Goal: Task Accomplishment & Management: Manage account settings

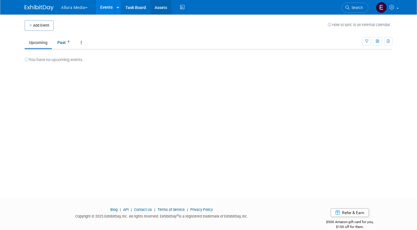
click at [162, 4] on link "Assets" at bounding box center [160, 7] width 21 height 14
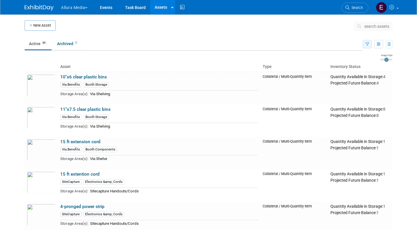
click at [369, 45] on button "button" at bounding box center [367, 44] width 9 height 8
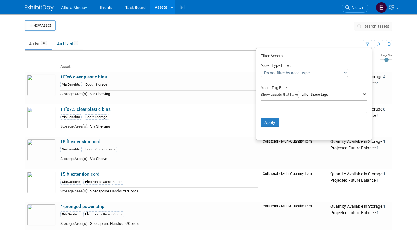
click at [290, 103] on input "text" at bounding box center [286, 106] width 46 height 6
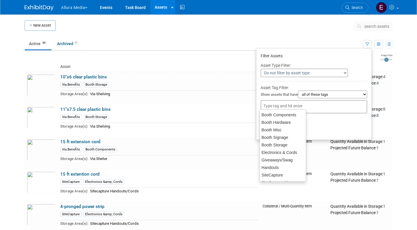
type input "v"
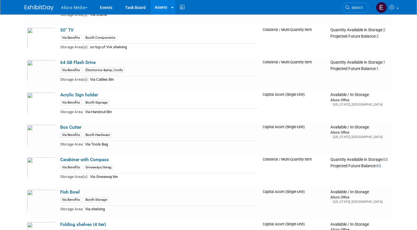
scroll to position [75, 0]
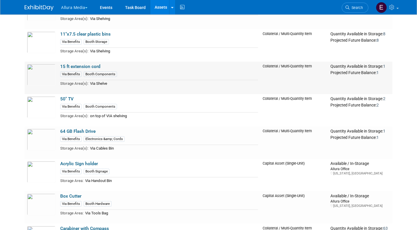
click at [110, 66] on td "15 ft extension cord Via Benefits Booth Components Storage Area(s): Via Shelve" at bounding box center [159, 78] width 202 height 32
click at [97, 66] on link "15 ft extension cord" at bounding box center [80, 66] width 40 height 5
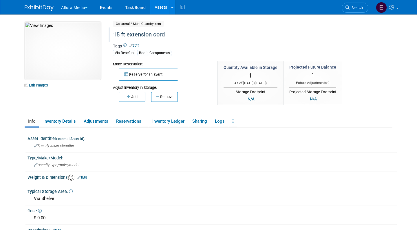
click at [136, 41] on div "15 ft extension cord" at bounding box center [234, 35] width 251 height 15
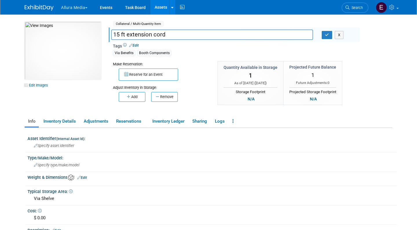
click at [137, 44] on link "Edit" at bounding box center [134, 45] width 10 height 4
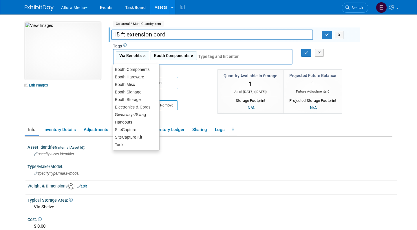
click at [192, 54] on link "×" at bounding box center [193, 56] width 4 height 7
type input "Via Benefits"
type input "cor"
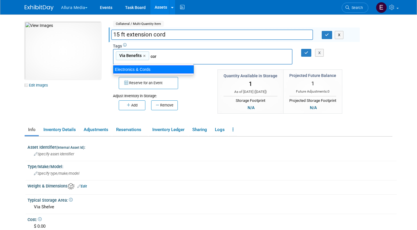
click at [183, 68] on div "Electronics & Cords" at bounding box center [153, 69] width 81 height 8
type input "Via Benefits, Electronics & Cords"
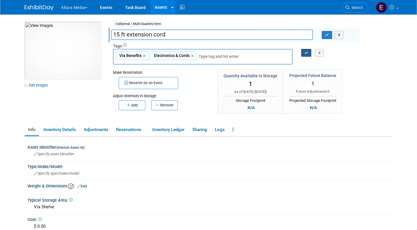
click at [307, 51] on icon "button" at bounding box center [306, 53] width 4 height 4
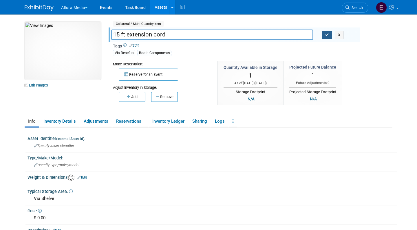
click at [324, 36] on button "button" at bounding box center [327, 35] width 10 height 8
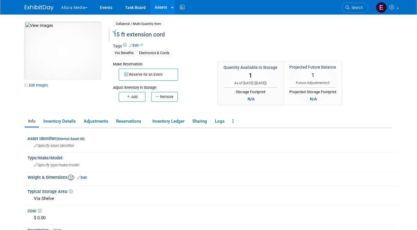
click at [160, 9] on link "Assets" at bounding box center [160, 7] width 21 height 14
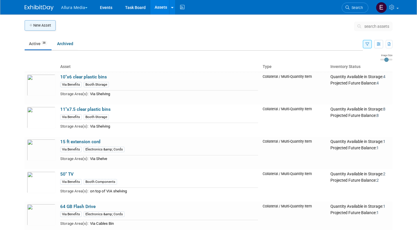
click at [45, 23] on button "New Asset" at bounding box center [40, 25] width 31 height 10
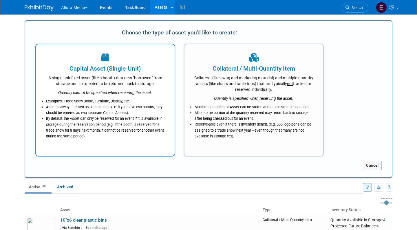
click at [112, 73] on div "A single-unit fixed asset (like a booth) that gets "borrowed" from storage and …" at bounding box center [105, 80] width 124 height 14
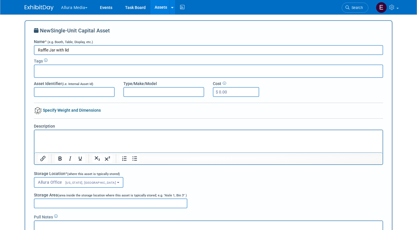
type input "Raffle Jar with lid"
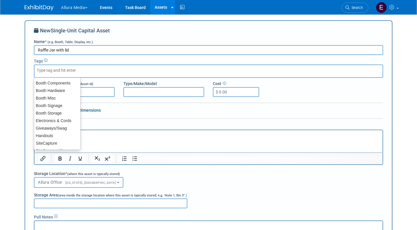
click at [91, 70] on div at bounding box center [208, 71] width 349 height 13
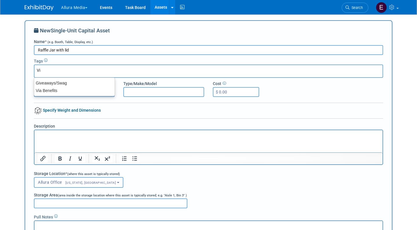
type input "Via"
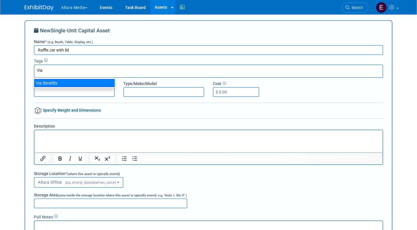
click at [74, 87] on div "Via Benefits" at bounding box center [74, 83] width 81 height 8
type input "Via Benefits"
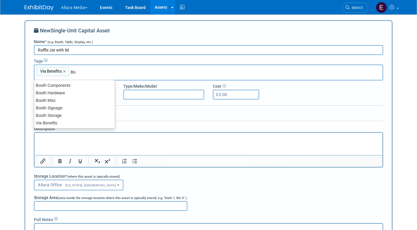
type input "Boo"
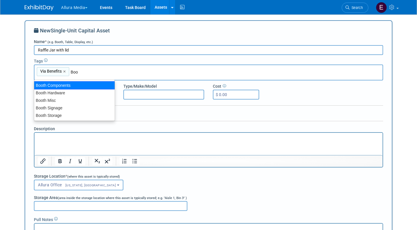
click at [80, 82] on div "Booth Components" at bounding box center [74, 85] width 81 height 8
type input "Via Benefits, Booth Components"
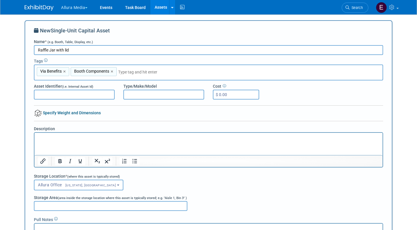
click at [64, 138] on p "Rich Text Area. Press ALT-0 for help." at bounding box center [208, 138] width 341 height 6
click at [27, 185] on div "New Single-Unit Capital Asset Name * (e.g. Booth, Table, Display, etc.) Raffle …" at bounding box center [209, 150] width 368 height 261
click at [43, 204] on input "Storage Area (area inside the storage location where this asset is typically st…" at bounding box center [110, 206] width 153 height 10
type input "Via Shelving"
click at [19, 215] on body "Allura Media Explore: My Workspaces 4 Go to Workspace: Allura Media EmpiRX Heal…" at bounding box center [208, 115] width 417 height 230
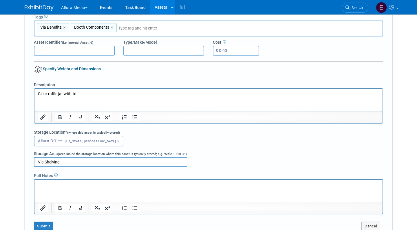
scroll to position [68, 0]
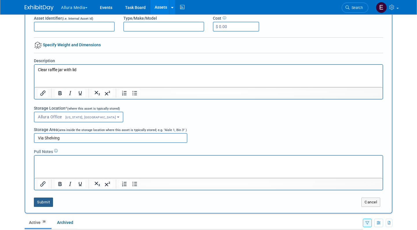
click at [46, 200] on button "Submit" at bounding box center [43, 202] width 19 height 9
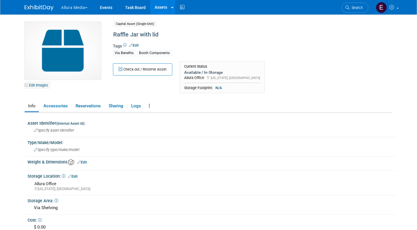
click at [44, 85] on link "Edit Images" at bounding box center [38, 85] width 26 height 7
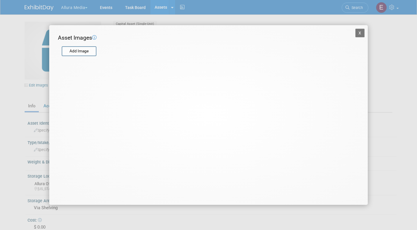
drag, startPoint x: 44, startPoint y: 83, endPoint x: 42, endPoint y: 41, distance: 42.0
click at [44, 83] on div "X Asset Images Add Image STEP 2 — Crop the Image Use the canvas below to crop t…" at bounding box center [208, 115] width 417 height 230
click at [84, 53] on input "file" at bounding box center [61, 51] width 69 height 9
click at [86, 51] on input "file" at bounding box center [61, 51] width 69 height 9
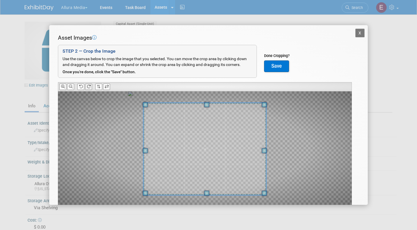
click at [90, 86] on icon at bounding box center [89, 87] width 4 height 4
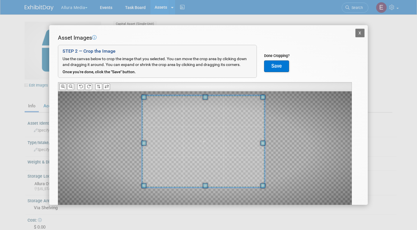
click at [193, 148] on span at bounding box center [203, 141] width 122 height 92
click at [273, 65] on button "Save" at bounding box center [276, 67] width 25 height 12
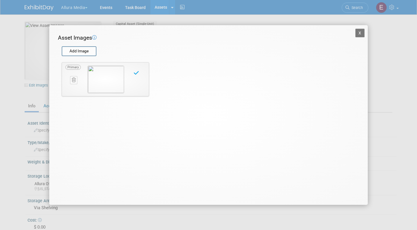
click at [360, 32] on button "X" at bounding box center [359, 33] width 9 height 9
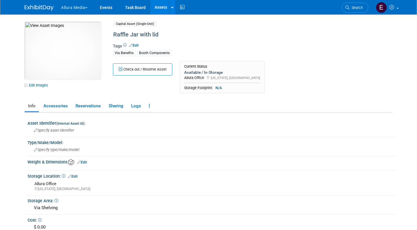
click at [162, 6] on link "Assets" at bounding box center [160, 7] width 21 height 14
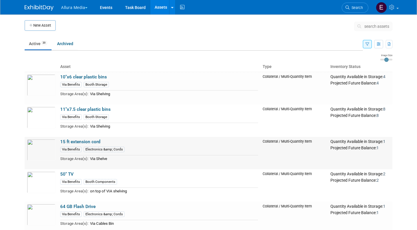
click at [78, 143] on link "15 ft extension cord" at bounding box center [80, 141] width 40 height 5
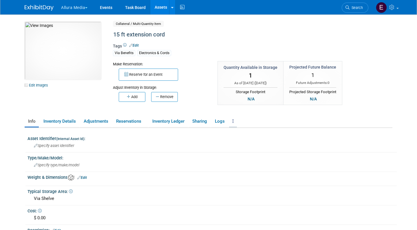
click at [234, 122] on icon at bounding box center [233, 121] width 1 height 4
click at [243, 131] on link "Copy/Duplicate Asset" at bounding box center [254, 133] width 50 height 10
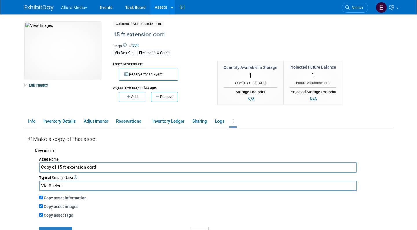
drag, startPoint x: 102, startPoint y: 164, endPoint x: 21, endPoint y: 163, distance: 80.5
click at [21, 163] on div "10048044-10729347-314110da-e6e5-4c79-b13e-05ccb825738e.jpg Edit Images Collater…" at bounding box center [208, 149] width 376 height 270
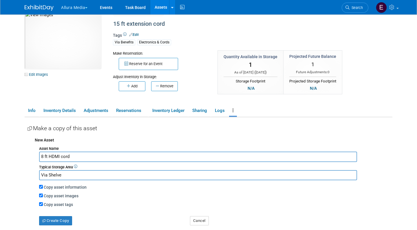
scroll to position [11, 0]
type input "8 ft HDMI cord"
click at [41, 195] on input "Copy asset images" at bounding box center [41, 195] width 4 height 4
checkbox input "false"
click at [45, 212] on div "Create Copy" at bounding box center [110, 216] width 151 height 18
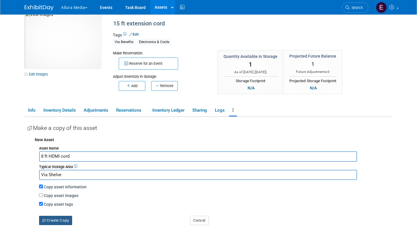
click at [45, 216] on button "Create Copy" at bounding box center [55, 220] width 33 height 9
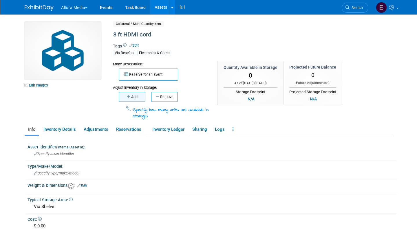
click at [133, 95] on button "Add" at bounding box center [132, 97] width 27 height 10
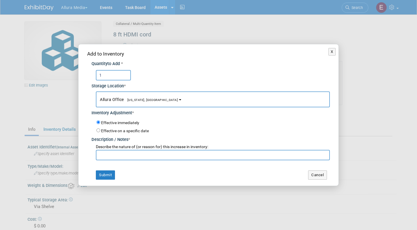
type input "1"
click at [106, 154] on input "text" at bounding box center [213, 155] width 234 height 10
type input "initial inventory"
click at [103, 173] on button "Submit" at bounding box center [105, 175] width 19 height 9
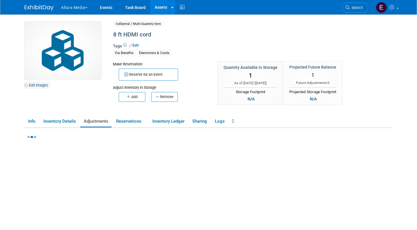
click at [42, 84] on link "Edit Images" at bounding box center [38, 85] width 26 height 7
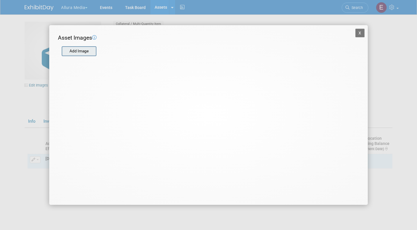
click at [82, 50] on input "file" at bounding box center [61, 51] width 69 height 9
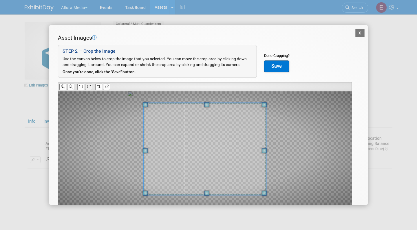
click at [91, 87] on icon at bounding box center [89, 87] width 4 height 4
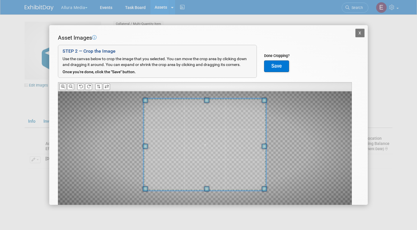
click at [199, 139] on span at bounding box center [205, 144] width 122 height 92
click at [273, 67] on button "Save" at bounding box center [276, 67] width 25 height 12
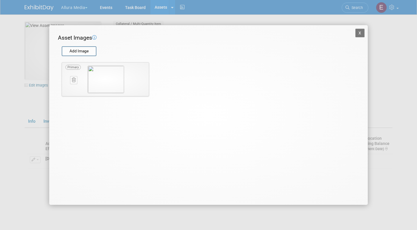
click at [359, 32] on button "X" at bounding box center [359, 33] width 9 height 9
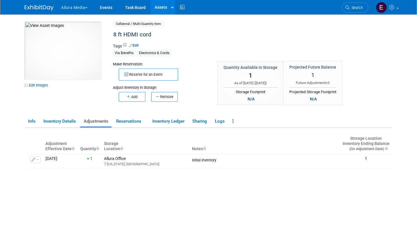
click at [162, 11] on link "Assets" at bounding box center [160, 7] width 21 height 14
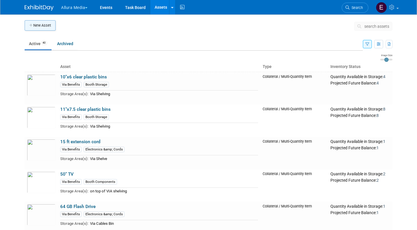
click at [36, 28] on button "New Asset" at bounding box center [40, 25] width 31 height 10
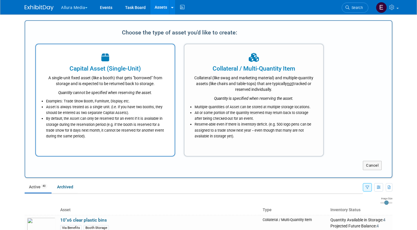
click at [99, 72] on div "Capital Asset (Single-Unit)" at bounding box center [105, 68] width 124 height 9
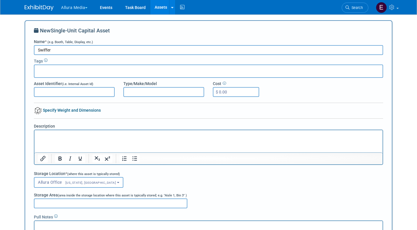
type input "Swiffer"
click at [88, 71] on div at bounding box center [208, 71] width 349 height 13
type input "Via"
click at [80, 80] on div "Via Benefits" at bounding box center [74, 83] width 80 height 8
type input "Via Benefits"
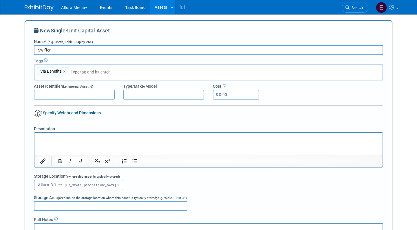
type input "B"
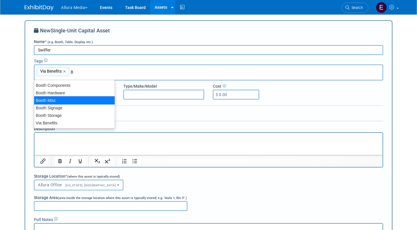
click at [66, 100] on div "Booth Misc" at bounding box center [74, 100] width 81 height 8
type input "Via Benefits, Booth Misc"
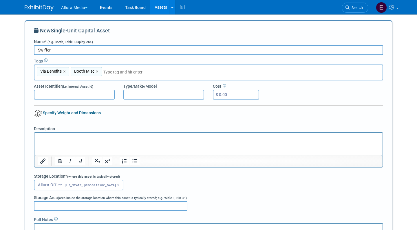
click at [56, 141] on html at bounding box center [208, 137] width 348 height 8
click at [47, 204] on input "Storage Area (area inside the storage location where this asset is typically st…" at bounding box center [110, 206] width 153 height 10
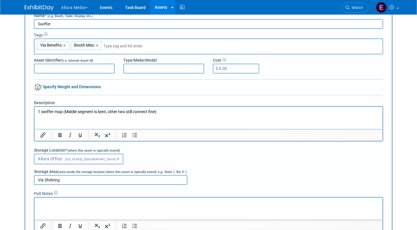
scroll to position [32, 0]
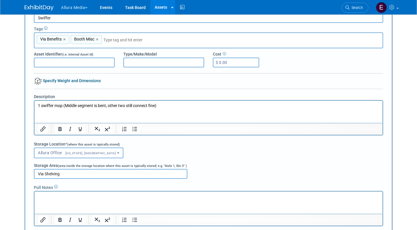
type input "Via Shelving"
click at [52, 199] on html at bounding box center [208, 195] width 348 height 8
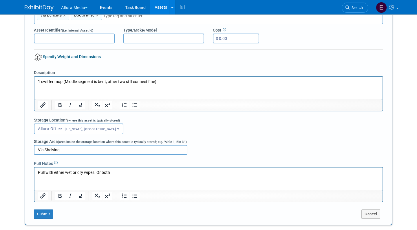
scroll to position [58, 0]
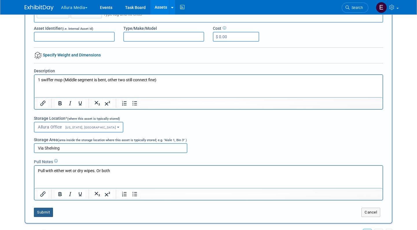
click at [43, 212] on button "Submit" at bounding box center [43, 212] width 19 height 9
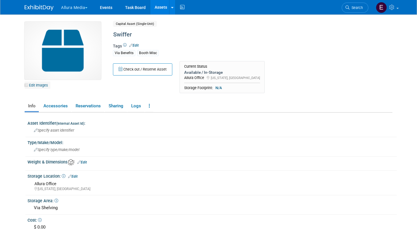
click at [36, 87] on link "Edit Images" at bounding box center [38, 85] width 26 height 7
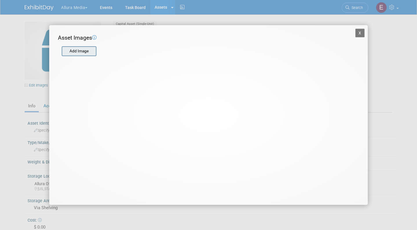
click at [81, 55] on input "file" at bounding box center [61, 51] width 69 height 9
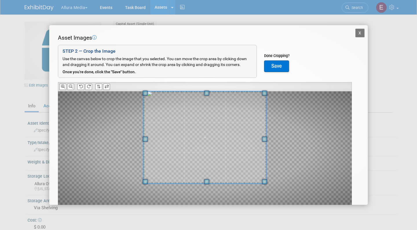
click at [206, 91] on span at bounding box center [206, 93] width 5 height 5
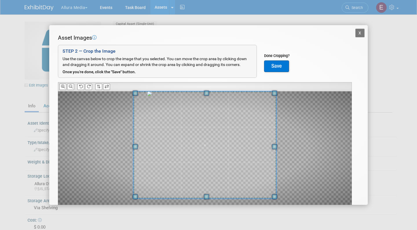
click at [206, 195] on span at bounding box center [206, 196] width 5 height 5
click at [277, 65] on button "Save" at bounding box center [276, 67] width 25 height 12
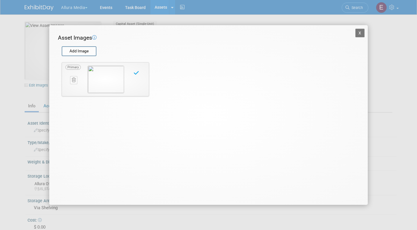
click at [359, 32] on button "X" at bounding box center [359, 33] width 9 height 9
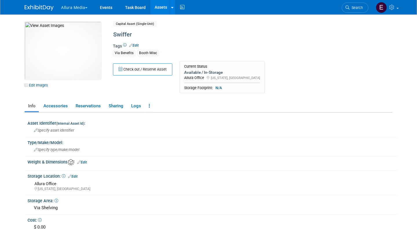
click at [161, 7] on link "Assets" at bounding box center [160, 7] width 21 height 14
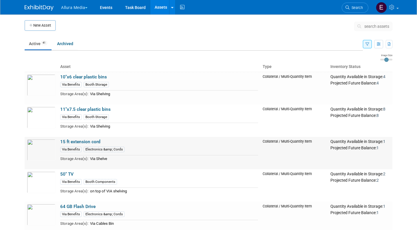
click at [85, 141] on link "15 ft extension cord" at bounding box center [80, 141] width 40 height 5
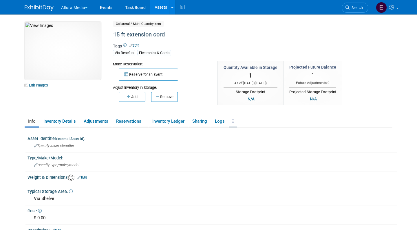
click at [233, 121] on link at bounding box center [233, 121] width 8 height 10
click at [244, 130] on link "Copy/Duplicate Asset" at bounding box center [254, 133] width 50 height 10
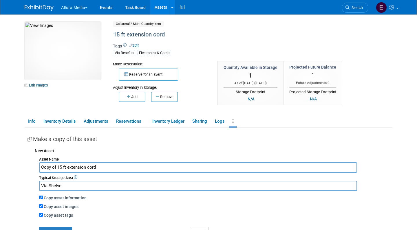
click at [162, 164] on input "Copy of 15 ft extension cord" at bounding box center [198, 167] width 318 height 10
type input "Power strip with USB-A ports"
click at [57, 185] on input "Via Shelve" at bounding box center [198, 186] width 318 height 10
type input "Via Cord Bin"
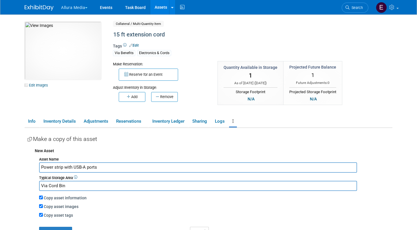
click at [40, 204] on input "Copy asset images" at bounding box center [41, 206] width 4 height 4
checkbox input "false"
click at [54, 227] on button "Create Copy" at bounding box center [55, 231] width 33 height 9
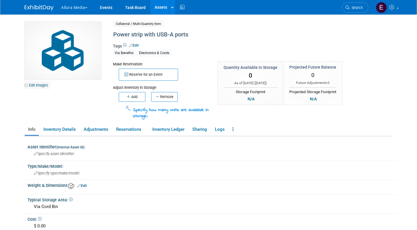
click at [37, 86] on link "Edit Images" at bounding box center [38, 85] width 26 height 7
click at [0, 0] on div at bounding box center [0, 0] width 0 height 0
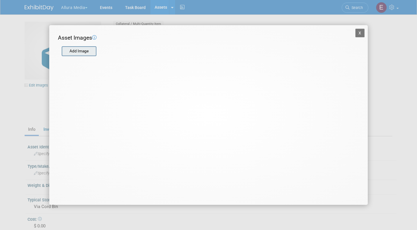
click at [85, 49] on input "file" at bounding box center [61, 51] width 69 height 9
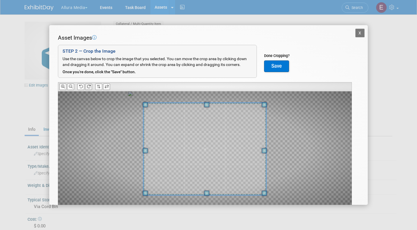
click at [89, 85] on icon at bounding box center [89, 87] width 4 height 4
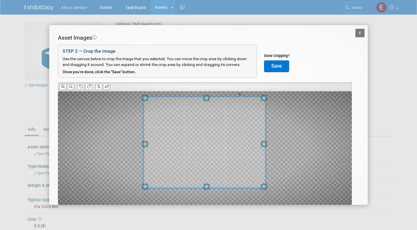
click at [185, 147] on span at bounding box center [204, 142] width 122 height 92
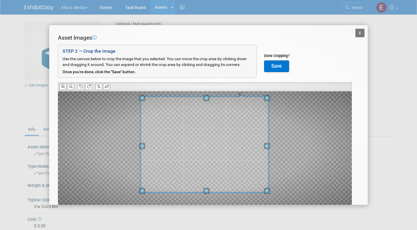
click at [207, 190] on span at bounding box center [206, 190] width 5 height 5
click at [273, 70] on button "Save" at bounding box center [276, 67] width 25 height 12
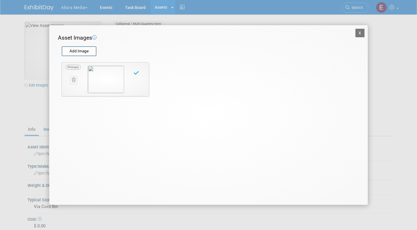
click at [361, 33] on button "X" at bounding box center [359, 33] width 9 height 9
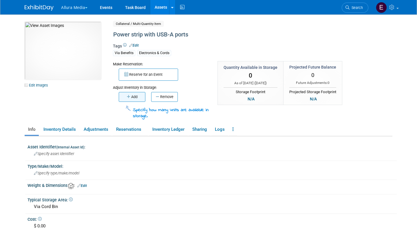
click at [133, 95] on button "Add" at bounding box center [132, 97] width 27 height 10
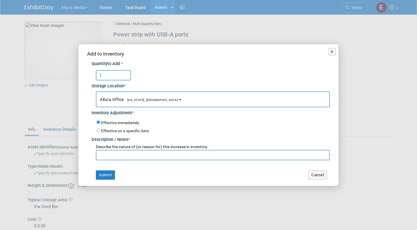
type input "1"
click at [113, 154] on input "text" at bounding box center [213, 155] width 234 height 10
type input "initial inventory"
click at [109, 173] on button "Submit" at bounding box center [105, 175] width 19 height 9
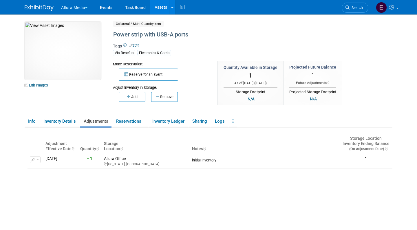
click at [161, 4] on link "Assets" at bounding box center [160, 7] width 21 height 14
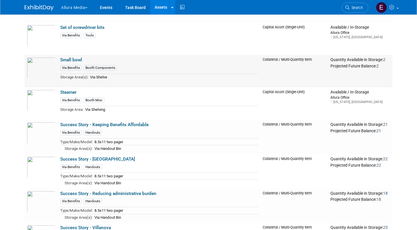
scroll to position [867, 0]
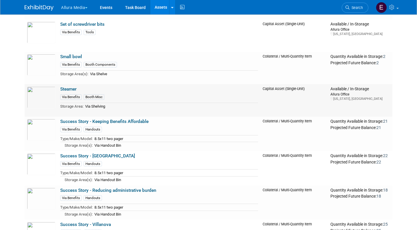
click at [72, 87] on link "Steamer" at bounding box center [68, 89] width 16 height 5
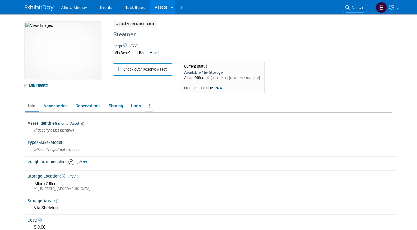
click at [148, 104] on link at bounding box center [149, 106] width 8 height 10
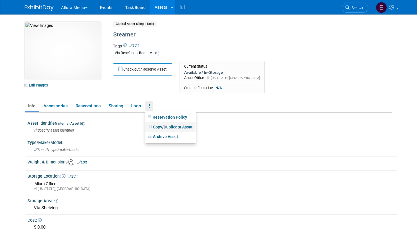
click at [166, 125] on link "Copy/Duplicate Asset" at bounding box center [170, 127] width 50 height 10
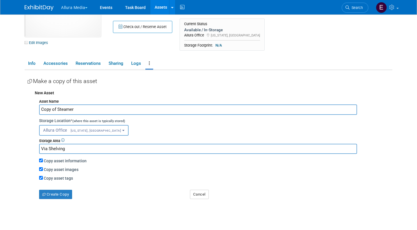
scroll to position [43, 0]
click at [41, 167] on input "Copy asset images" at bounding box center [41, 169] width 4 height 4
checkbox input "false"
click at [59, 191] on button "Create Copy" at bounding box center [55, 194] width 33 height 9
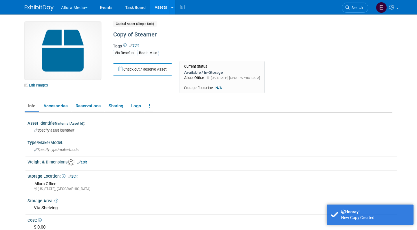
click at [135, 44] on link "Edit" at bounding box center [134, 45] width 10 height 4
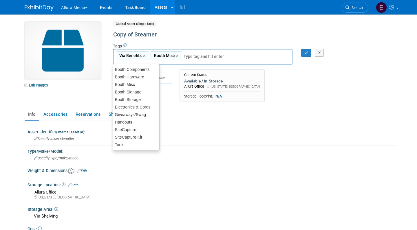
click at [18, 93] on body "Allura Media Explore: My Workspaces 4 Go to Workspace:" at bounding box center [208, 115] width 417 height 230
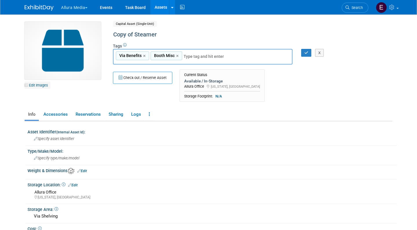
click at [38, 85] on link "Edit Images" at bounding box center [38, 85] width 26 height 7
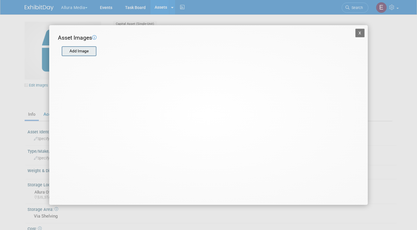
click at [73, 50] on input "file" at bounding box center [61, 51] width 69 height 9
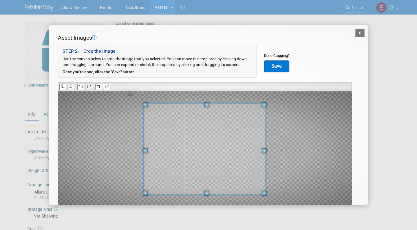
click at [89, 87] on icon at bounding box center [89, 87] width 4 height 4
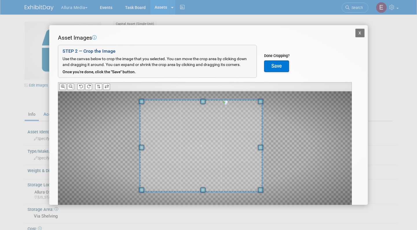
click at [178, 133] on span at bounding box center [201, 146] width 122 height 92
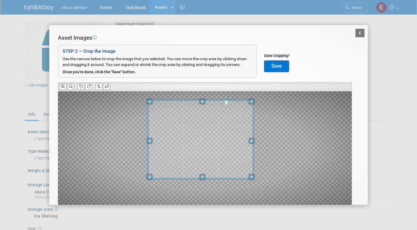
click at [202, 178] on span at bounding box center [201, 177] width 5 height 5
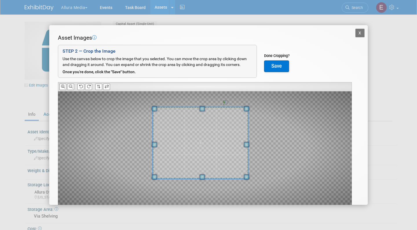
click at [201, 108] on span at bounding box center [201, 108] width 5 height 5
click at [280, 61] on button "Save" at bounding box center [276, 67] width 25 height 12
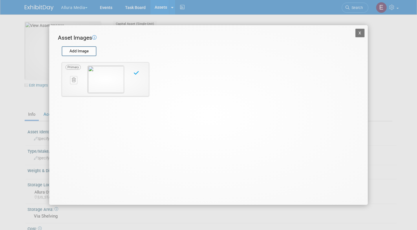
click at [358, 34] on button "X" at bounding box center [359, 33] width 9 height 9
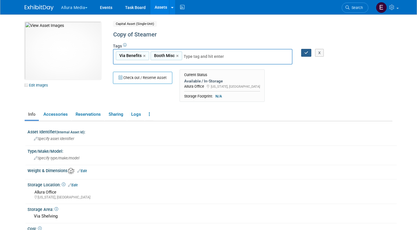
click at [304, 52] on icon "button" at bounding box center [306, 53] width 4 height 4
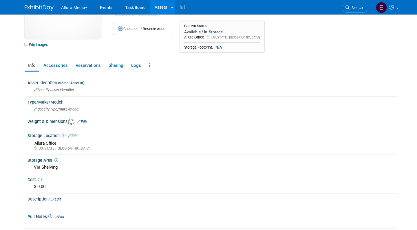
scroll to position [52, 0]
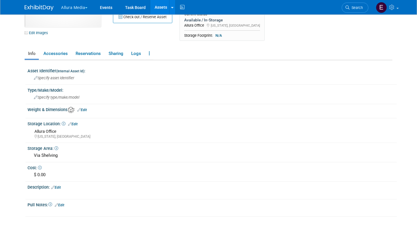
click at [157, 7] on link "Assets" at bounding box center [160, 7] width 21 height 14
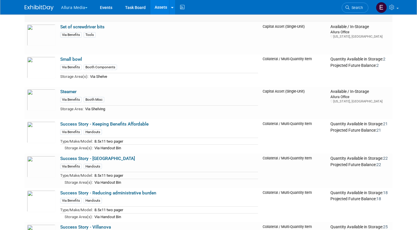
scroll to position [900, 0]
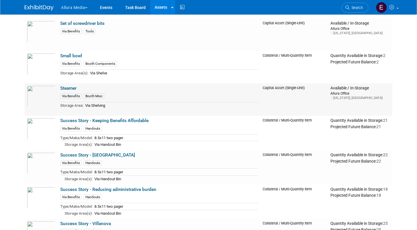
click at [69, 87] on link "Steamer" at bounding box center [68, 88] width 16 height 5
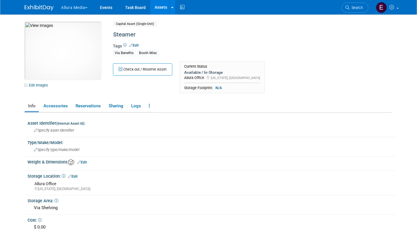
click at [69, 87] on div "Edit Images" at bounding box center [65, 85] width 80 height 6
click at [137, 44] on link "Edit" at bounding box center [134, 45] width 10 height 4
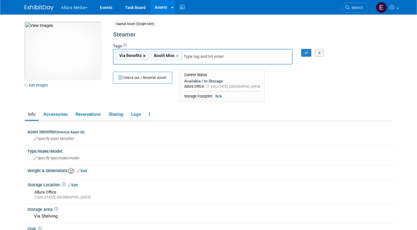
click at [144, 54] on link "×" at bounding box center [145, 56] width 4 height 7
type input "Booth Misc"
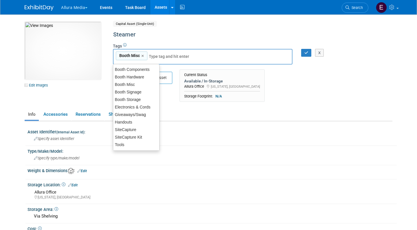
click at [15, 100] on body "Allura Media Explore: My Workspaces 4 Go to Workspace:" at bounding box center [208, 115] width 417 height 230
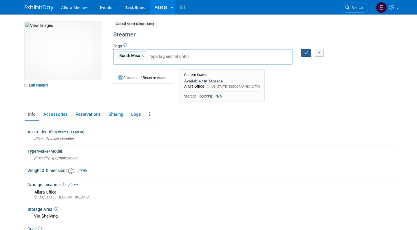
click at [304, 52] on icon "button" at bounding box center [306, 53] width 4 height 4
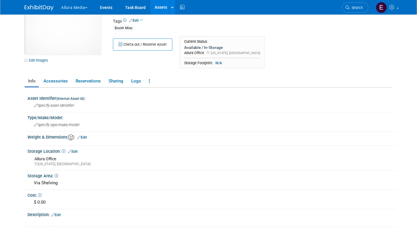
scroll to position [26, 0]
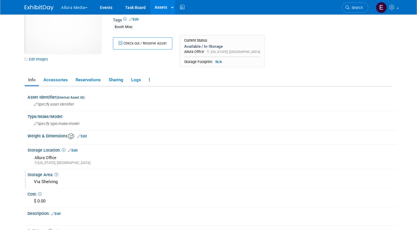
click at [46, 179] on div "Via Shelving" at bounding box center [212, 181] width 360 height 9
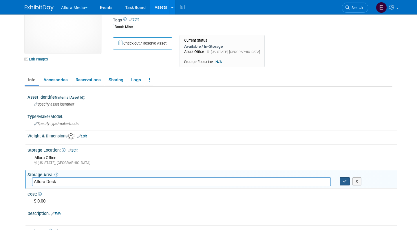
type input "Allura Desk"
click at [345, 177] on button "button" at bounding box center [345, 181] width 10 height 8
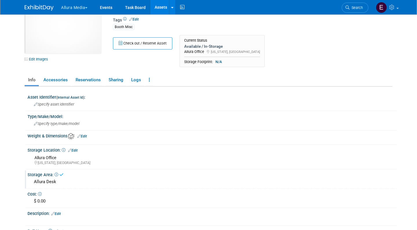
click at [9, 167] on body "Allura Media Explore: My Workspaces 4 Go to Workspace:" at bounding box center [208, 89] width 417 height 230
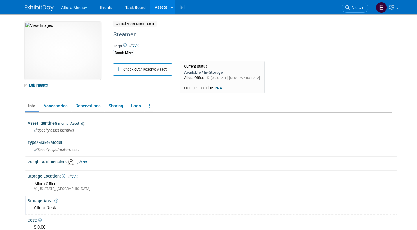
scroll to position [0, 0]
click at [159, 7] on link "Assets" at bounding box center [160, 7] width 21 height 14
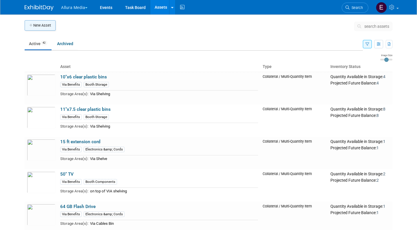
click at [35, 25] on button "New Asset" at bounding box center [40, 25] width 31 height 10
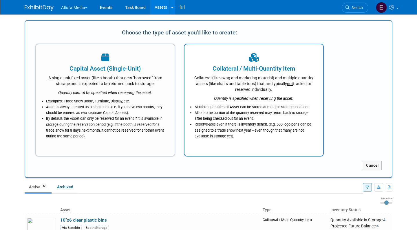
click at [197, 86] on div "Collateral (like swag and marketing material) and multiple-quantity assets (lik…" at bounding box center [254, 82] width 124 height 19
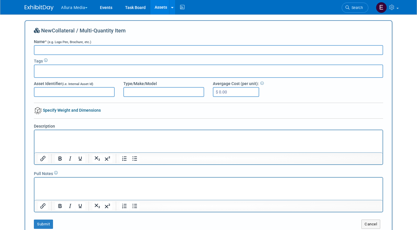
scroll to position [45, 0]
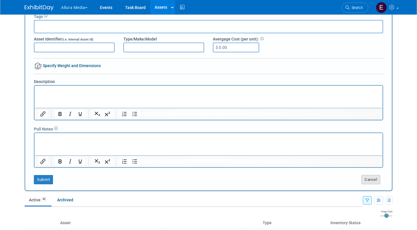
click at [366, 177] on button "Cancel" at bounding box center [370, 179] width 19 height 9
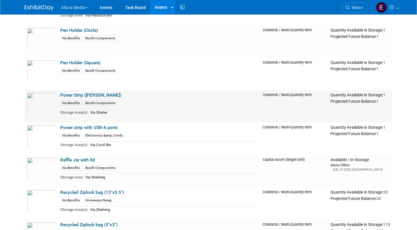
scroll to position [634, 0]
click at [96, 93] on link "Power Strip ([PERSON_NAME])" at bounding box center [90, 94] width 61 height 5
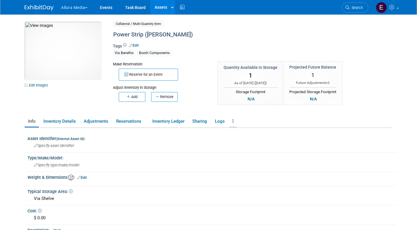
click at [237, 119] on link at bounding box center [233, 121] width 8 height 10
click at [250, 133] on link "Copy/Duplicate Asset" at bounding box center [254, 133] width 50 height 10
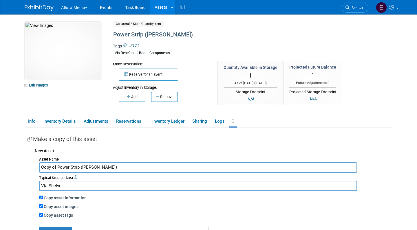
drag, startPoint x: 111, startPoint y: 167, endPoint x: 33, endPoint y: 163, distance: 78.3
click at [33, 163] on div "New Asset Asset Name Copy of Power Strip (Freeman) Typical Storage Area Via She…" at bounding box center [210, 190] width 365 height 91
type input "10 ft extension cord"
click at [54, 183] on input "Via Shelve" at bounding box center [198, 186] width 318 height 10
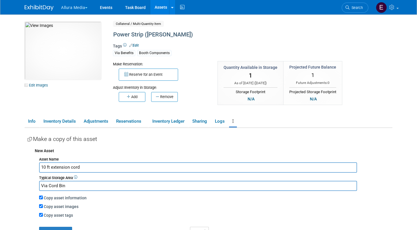
type input "Via Cord Bin"
click at [41, 204] on input "Copy asset images" at bounding box center [41, 206] width 4 height 4
checkbox input "false"
click at [63, 227] on button "Create Copy" at bounding box center [55, 231] width 33 height 9
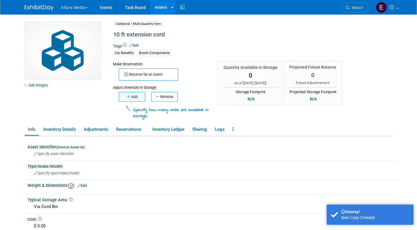
click at [129, 95] on icon "button" at bounding box center [129, 97] width 4 height 4
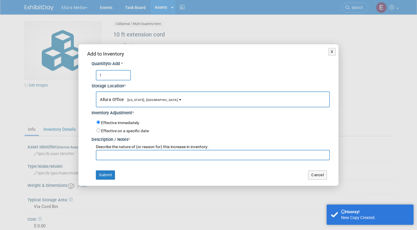
type input "1"
click at [130, 150] on input "text" at bounding box center [213, 155] width 234 height 10
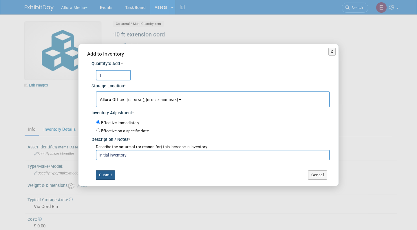
type input "initial inventory"
click at [107, 171] on button "Submit" at bounding box center [105, 175] width 19 height 9
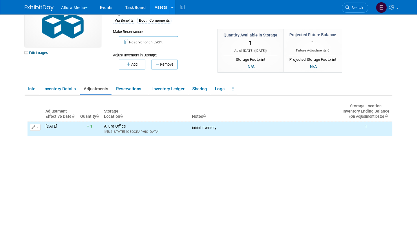
scroll to position [40, 0]
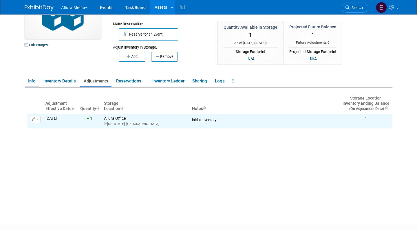
click at [30, 78] on link "Info" at bounding box center [32, 81] width 14 height 10
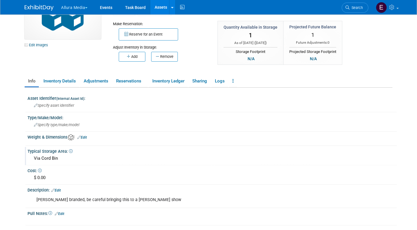
scroll to position [53, 0]
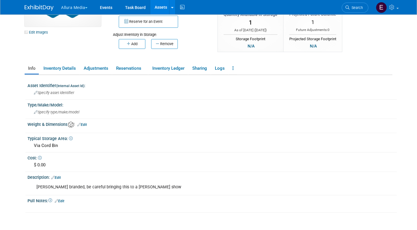
click at [61, 176] on link "Edit" at bounding box center [56, 178] width 10 height 4
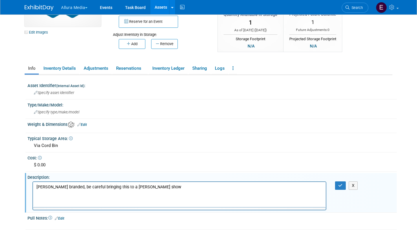
scroll to position [0, 0]
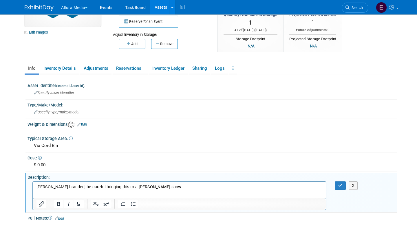
click at [78, 186] on p "[PERSON_NAME] branded, be careful bringing this to a [PERSON_NAME] show" at bounding box center [179, 187] width 286 height 6
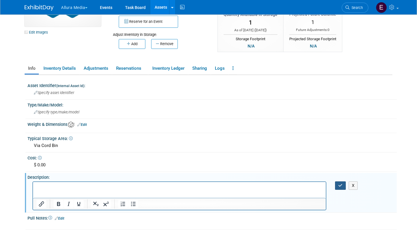
click at [338, 184] on button "button" at bounding box center [340, 186] width 11 height 8
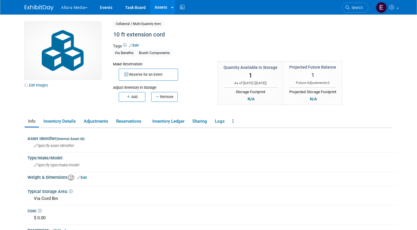
click at [163, 7] on link "Assets" at bounding box center [160, 7] width 21 height 14
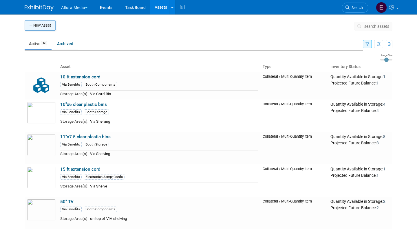
click at [43, 25] on button "New Asset" at bounding box center [40, 25] width 31 height 10
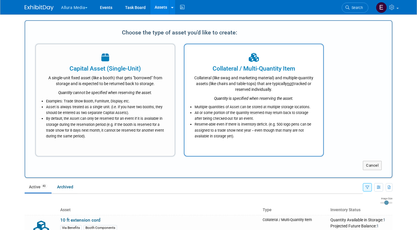
click at [210, 90] on div "Collateral (like swag and marketing material) and multiple-quantity assets (lik…" at bounding box center [254, 82] width 124 height 19
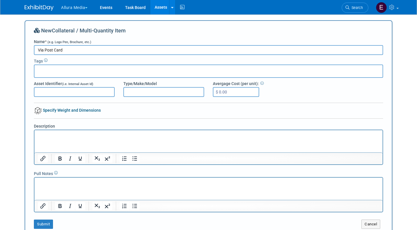
type input "Via Post Card"
click at [114, 71] on div at bounding box center [208, 71] width 349 height 13
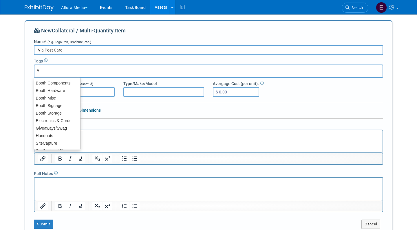
type input "Via"
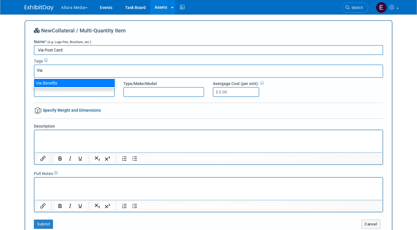
click at [90, 84] on div "Via Benefits" at bounding box center [74, 83] width 81 height 8
type input "Via Benefits"
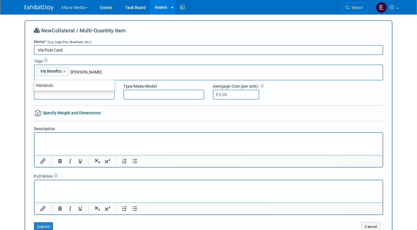
type input "Hand"
click at [83, 83] on div "Handouts" at bounding box center [74, 85] width 81 height 8
type input "Via Benefits, Handouts"
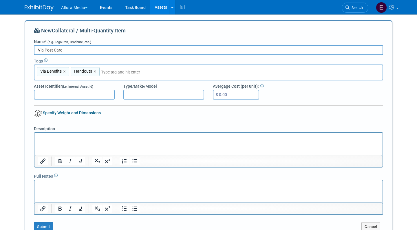
click at [85, 137] on p "Rich Text Area. Press ALT-0 for help." at bounding box center [208, 138] width 341 height 6
click at [30, 162] on div "Description" at bounding box center [209, 147] width 358 height 42
click at [38, 225] on button "Submit" at bounding box center [43, 226] width 19 height 9
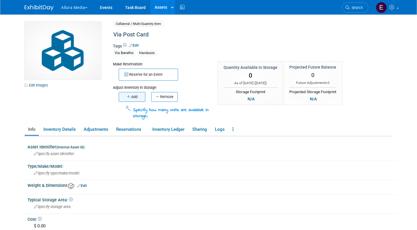
click at [135, 96] on button "Add" at bounding box center [132, 97] width 27 height 10
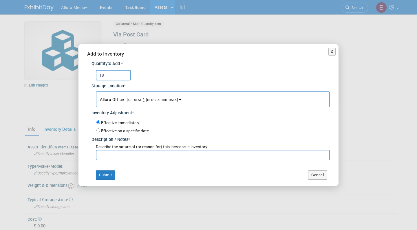
type input "18"
click at [149, 156] on input "text" at bounding box center [213, 155] width 234 height 10
type input "initial inventory"
click at [110, 172] on button "Submit" at bounding box center [105, 175] width 19 height 9
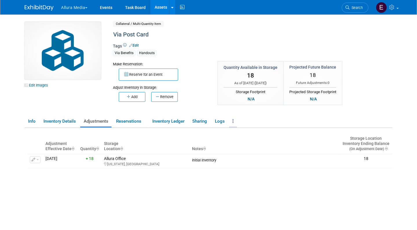
click at [234, 121] on icon at bounding box center [233, 121] width 1 height 4
click at [244, 130] on link "Copy/Duplicate Asset" at bounding box center [254, 133] width 50 height 10
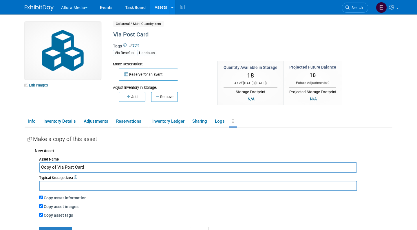
drag, startPoint x: 104, startPoint y: 167, endPoint x: 30, endPoint y: 161, distance: 74.1
click at [30, 161] on div "New Asset Asset Name Copy of Via Post Card Typical Storage Area Copy asset info…" at bounding box center [210, 190] width 365 height 91
type input "Via NotePad"
click at [52, 183] on input "text" at bounding box center [198, 186] width 318 height 10
type input "Via Shelving"
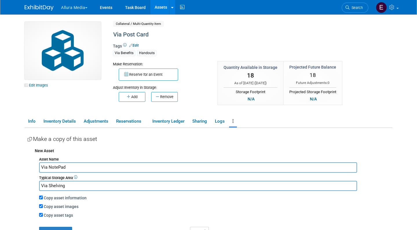
click at [43, 205] on div "Copy asset images" at bounding box center [215, 206] width 353 height 6
click at [42, 205] on input "Copy asset images" at bounding box center [41, 206] width 4 height 4
checkbox input "false"
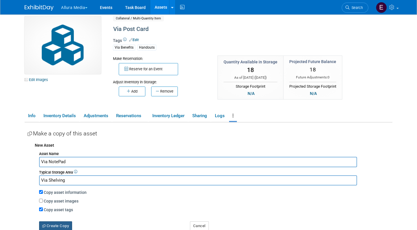
scroll to position [6, 0]
click at [57, 224] on button "Create Copy" at bounding box center [55, 225] width 33 height 9
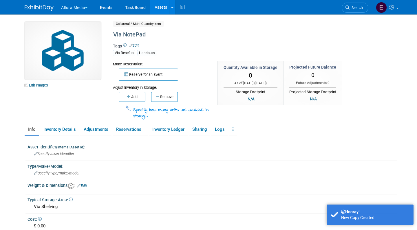
click at [138, 46] on link "Edit" at bounding box center [134, 45] width 10 height 4
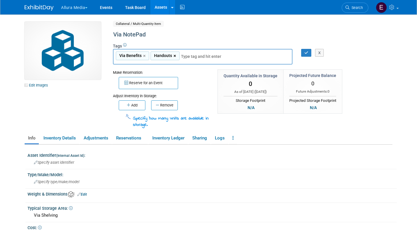
click at [174, 55] on link "×" at bounding box center [175, 56] width 4 height 7
type input "Via Benefits"
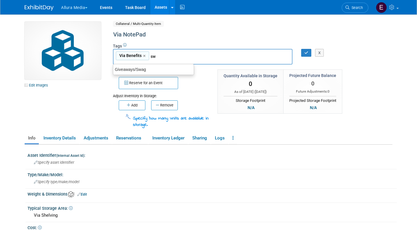
type input "swa"
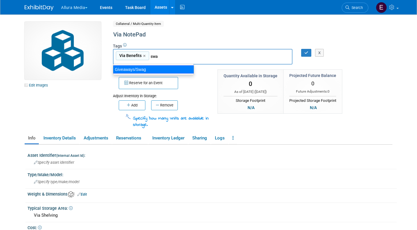
click at [162, 70] on div "Giveaways/Swag" at bounding box center [153, 69] width 81 height 8
type input "Via Benefits, Giveaways/Swag"
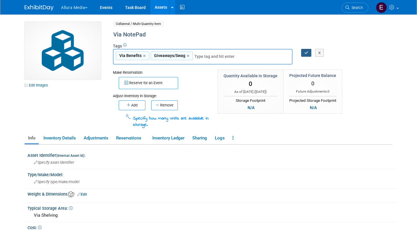
click at [302, 53] on button "button" at bounding box center [306, 53] width 10 height 8
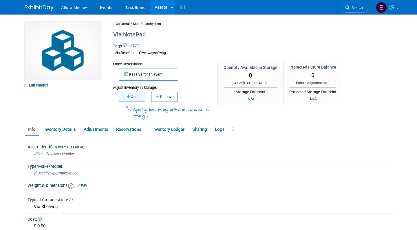
click at [129, 97] on icon "button" at bounding box center [129, 97] width 4 height 4
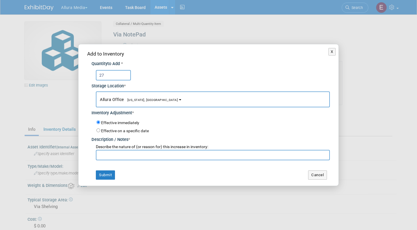
type input "27"
click at [117, 150] on input "text" at bounding box center [213, 155] width 234 height 10
type input "initial inventory"
click at [104, 172] on button "Submit" at bounding box center [105, 175] width 19 height 9
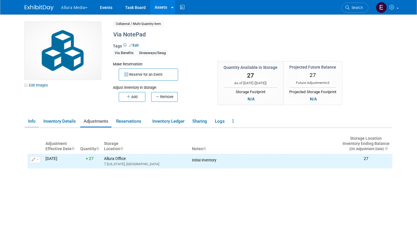
click at [29, 119] on link "Info" at bounding box center [32, 121] width 14 height 10
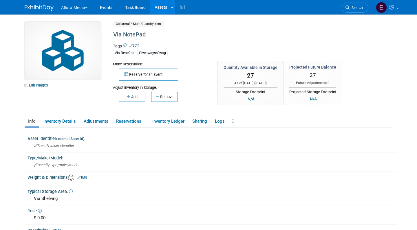
click at [159, 7] on link "Assets" at bounding box center [160, 7] width 21 height 14
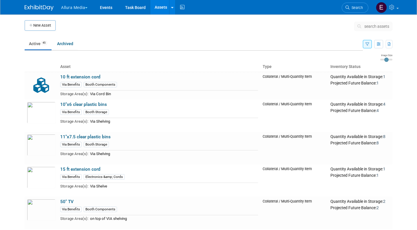
click at [373, 25] on span "search assets" at bounding box center [376, 26] width 25 height 5
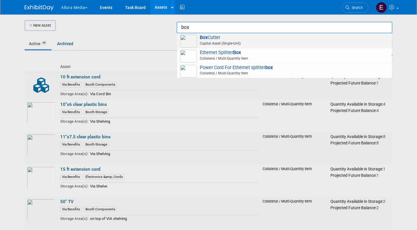
click at [342, 41] on span "Capital Asset (Single-Unit)" at bounding box center [285, 43] width 207 height 5
type input "Box Cutter"
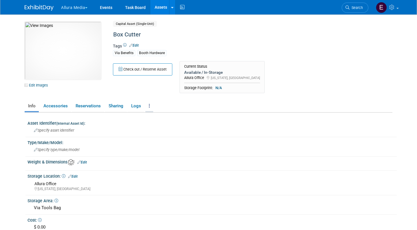
click at [149, 105] on icon at bounding box center [149, 106] width 1 height 4
click at [150, 96] on div "10048044-10729349-5dd8c850-ea0e-46df-9f58-a2ba57d9e33e.jpg Edit Images Capital …" at bounding box center [209, 148] width 368 height 253
click at [150, 105] on icon at bounding box center [149, 106] width 1 height 4
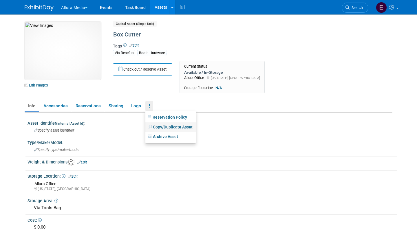
click at [164, 126] on link "Copy/Duplicate Asset" at bounding box center [170, 127] width 50 height 10
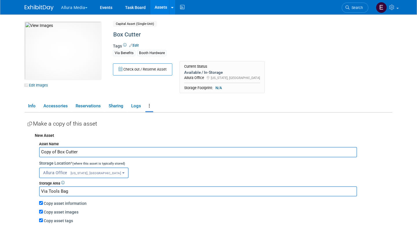
drag, startPoint x: 57, startPoint y: 150, endPoint x: 25, endPoint y: 149, distance: 32.1
click at [25, 149] on div "Asset Identifier (Internal Asset Id) : Specify asset identifier Type/Make/Model…" at bounding box center [209, 185] width 368 height 145
type input "Backup Box Cutter"
click at [29, 173] on div "New Asset Asset Name Backup Box Cutter Storage Location * (where this asset is …" at bounding box center [210, 186] width 365 height 112
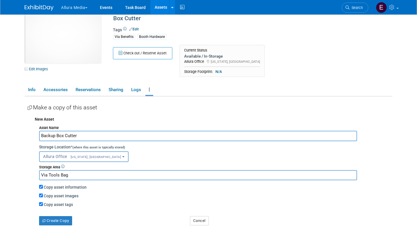
scroll to position [17, 0]
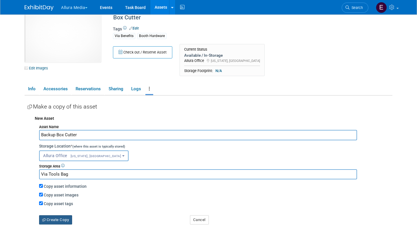
click at [58, 215] on button "Create Copy" at bounding box center [55, 219] width 33 height 9
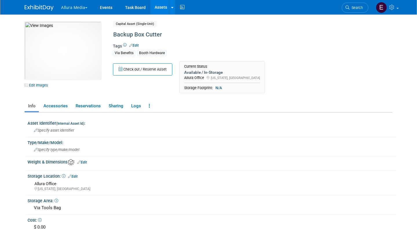
click at [164, 7] on link "Assets" at bounding box center [160, 7] width 21 height 14
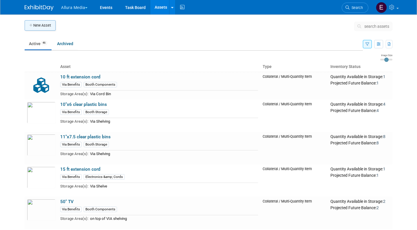
click at [36, 23] on button "New Asset" at bounding box center [40, 25] width 31 height 10
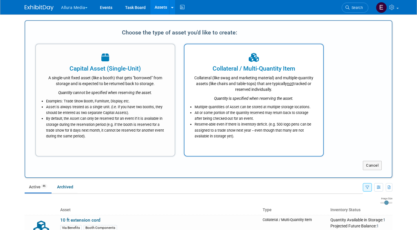
click at [241, 84] on div "Collateral (like swag and marketing material) and multiple-quantity assets (lik…" at bounding box center [254, 82] width 124 height 19
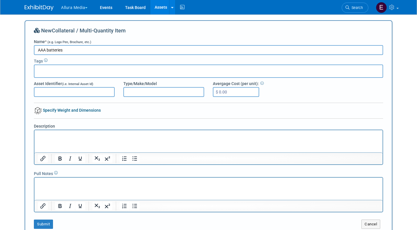
type input "AAA batteries"
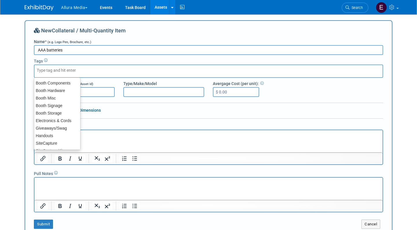
click at [148, 76] on div at bounding box center [208, 71] width 349 height 13
type input "Via"
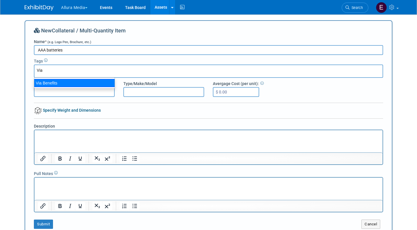
click at [93, 80] on div "Via Benefits" at bounding box center [74, 83] width 81 height 8
type input "Via Benefits"
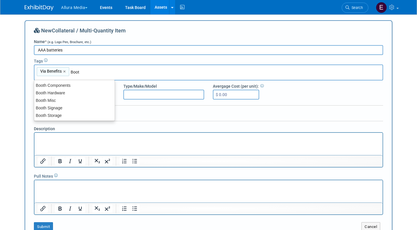
type input "Booth"
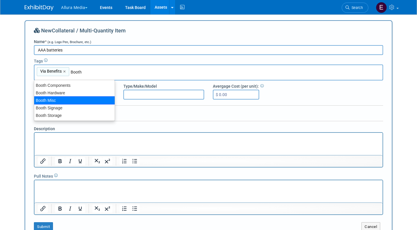
click at [74, 100] on div "Booth Misc" at bounding box center [74, 100] width 81 height 8
type input "Via Benefits, Booth Misc"
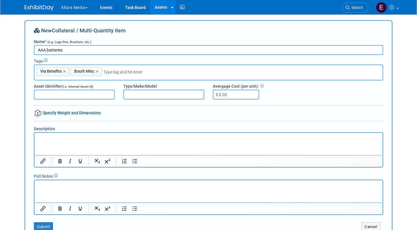
click at [68, 141] on html at bounding box center [208, 137] width 348 height 8
click at [26, 171] on div "New Collateral / Multi-Quantity Item Name * (e.g. Logo Pen, Brochure, etc.) AAA…" at bounding box center [209, 129] width 368 height 218
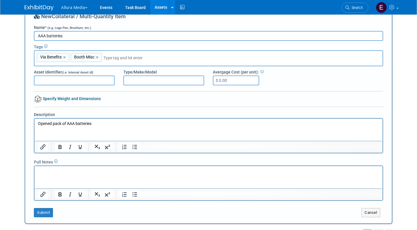
scroll to position [14, 0]
click at [42, 210] on button "Submit" at bounding box center [43, 212] width 19 height 9
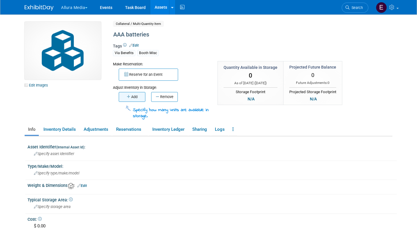
click at [129, 99] on button "Add" at bounding box center [132, 97] width 27 height 10
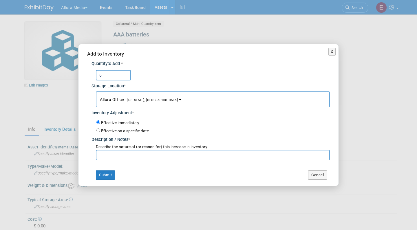
type input "6"
click at [122, 150] on input "text" at bounding box center [213, 155] width 234 height 10
type input "u"
type input "initial inventory"
click at [110, 172] on button "Submit" at bounding box center [105, 175] width 19 height 9
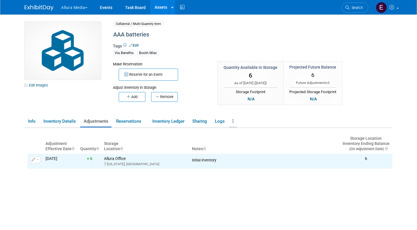
click at [234, 117] on link at bounding box center [233, 121] width 8 height 10
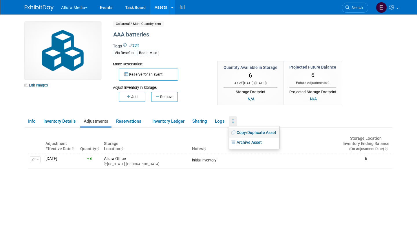
click at [251, 133] on link "Copy/Duplicate Asset" at bounding box center [254, 133] width 50 height 10
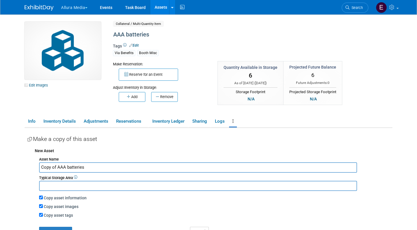
click at [98, 168] on input "Copy of AAA batteries" at bounding box center [198, 167] width 318 height 10
type input "Wire splitter"
click at [84, 182] on input "text" at bounding box center [198, 186] width 318 height 10
type input "Via Cord Bin"
click at [61, 227] on button "Create Copy" at bounding box center [55, 231] width 33 height 9
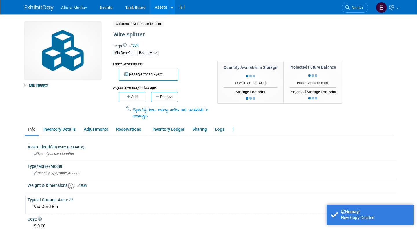
scroll to position [25, 0]
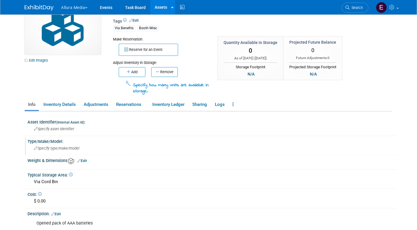
click at [78, 147] on span "Specify type/make/model" at bounding box center [56, 148] width 45 height 4
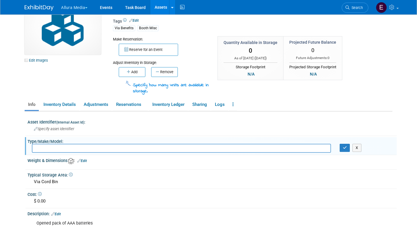
click at [78, 147] on input "text" at bounding box center [181, 148] width 299 height 9
click at [2, 182] on body "Allura Media Explore: My Workspaces 4 Go to Workspace:" at bounding box center [208, 90] width 417 height 230
click at [89, 218] on div "Opened pack of AAA batteries" at bounding box center [179, 224] width 294 height 12
click at [96, 220] on div "Opened pack of AAA batteries" at bounding box center [179, 224] width 294 height 12
click at [343, 146] on icon "button" at bounding box center [345, 148] width 4 height 4
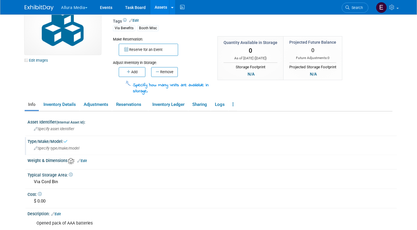
click at [91, 218] on div "Opened pack of AAA batteries" at bounding box center [179, 224] width 294 height 12
click at [85, 219] on div "Opened pack of AAA batteries" at bounding box center [179, 224] width 294 height 12
click at [59, 212] on link "Edit" at bounding box center [56, 214] width 10 height 4
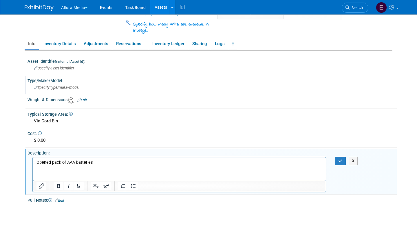
scroll to position [86, 0]
click at [121, 165] on html "Opened pack of AAA batteries" at bounding box center [179, 161] width 293 height 8
click at [338, 159] on icon "button" at bounding box center [340, 161] width 4 height 4
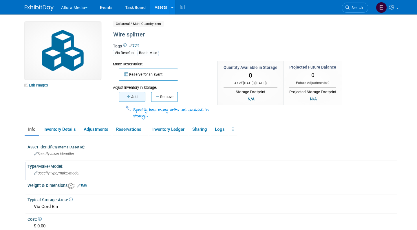
scroll to position [0, 0]
click at [127, 96] on icon "button" at bounding box center [129, 97] width 4 height 4
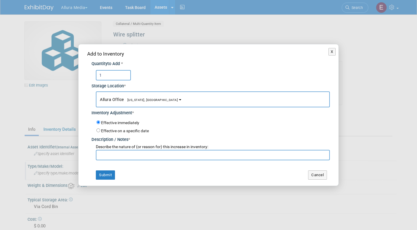
type input "1"
click at [127, 157] on input "text" at bounding box center [213, 155] width 234 height 10
type input "initial inventory"
click at [105, 175] on button "Submit" at bounding box center [105, 175] width 19 height 9
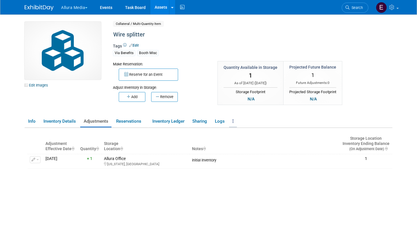
click at [234, 117] on link at bounding box center [233, 121] width 8 height 10
click at [244, 116] on ul "Info Inventory Details Adjustments Reservations Inventory Ledger Sharing Logs C…" at bounding box center [209, 122] width 368 height 12
click at [161, 11] on link "Assets" at bounding box center [160, 7] width 21 height 14
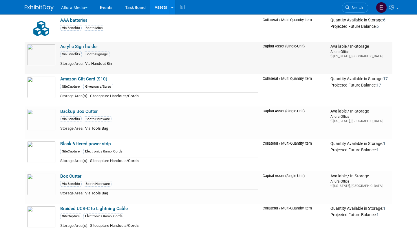
scroll to position [411, 0]
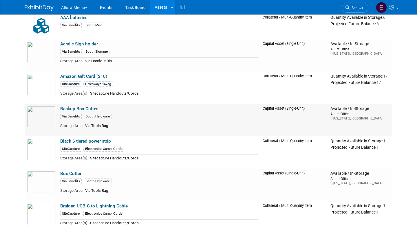
click at [92, 107] on link "Backup Box Cutter" at bounding box center [78, 108] width 37 height 5
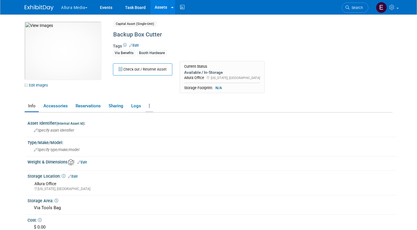
click at [151, 102] on link at bounding box center [149, 106] width 8 height 10
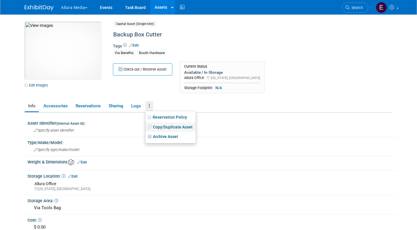
click at [167, 124] on link "Copy/Duplicate Asset" at bounding box center [170, 127] width 50 height 10
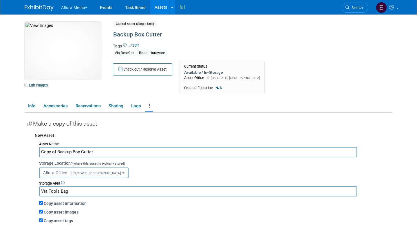
click at [126, 148] on input "Copy of Backup Box Cutter" at bounding box center [198, 152] width 318 height 10
type input "National Labor Alliance Partner Sign"
click at [100, 190] on input "Via Tools Bag" at bounding box center [198, 191] width 318 height 10
type input "Via Shelving"
click at [28, 196] on div "New Asset Asset Name National Labor Alliance Partner Sign Storage Location * (w…" at bounding box center [210, 186] width 365 height 112
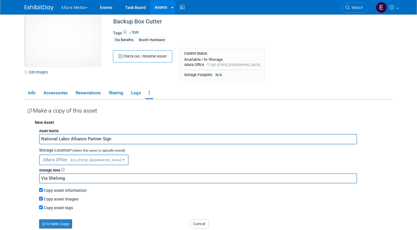
scroll to position [15, 0]
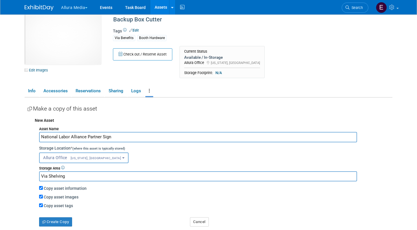
click at [41, 195] on input "Copy asset images" at bounding box center [41, 197] width 4 height 4
checkbox input "false"
click at [48, 217] on button "Create Copy" at bounding box center [55, 221] width 33 height 9
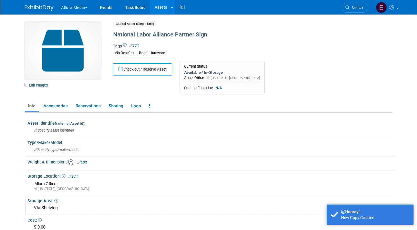
scroll to position [47, 0]
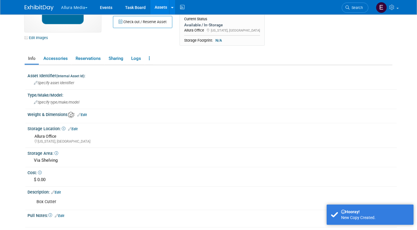
click at [60, 191] on link "Edit" at bounding box center [56, 193] width 10 height 4
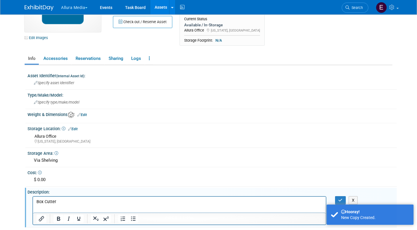
scroll to position [0, 0]
click at [59, 200] on p "Box Cutter" at bounding box center [179, 202] width 286 height 6
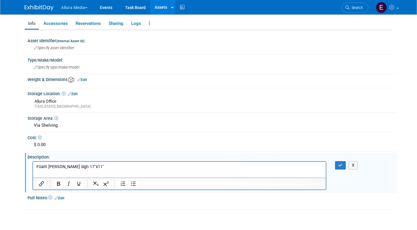
scroll to position [105, 0]
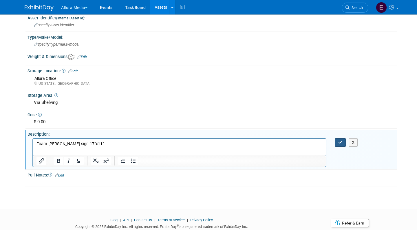
click at [337, 139] on button "button" at bounding box center [340, 142] width 11 height 8
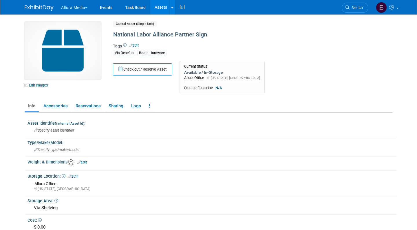
scroll to position [0, 0]
click at [162, 6] on link "Assets" at bounding box center [160, 7] width 21 height 14
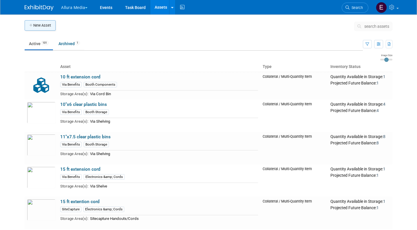
click at [34, 30] on button "New Asset" at bounding box center [40, 25] width 31 height 10
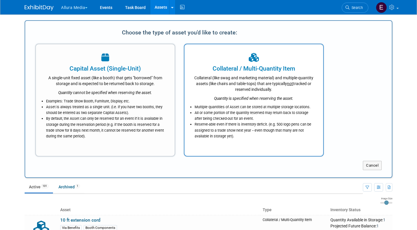
click at [271, 87] on div "Collateral (like swag and marketing material) and multiple-quantity assets (lik…" at bounding box center [254, 82] width 124 height 19
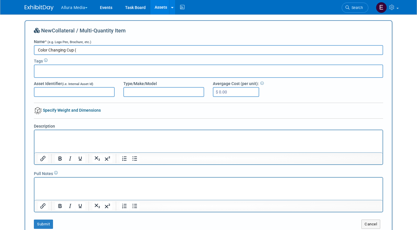
click at [37, 49] on input "Color Changing Cup (" at bounding box center [208, 50] width 349 height 10
click at [103, 49] on input "Via Color Changing Cup (" at bounding box center [208, 50] width 349 height 10
type input "Via Color Changing Cup (Pink)"
click at [81, 70] on input "text" at bounding box center [60, 70] width 46 height 6
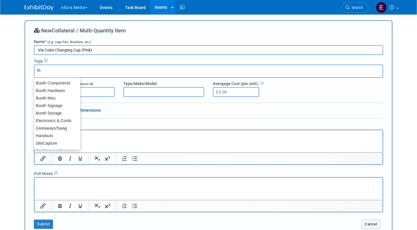
type input "Via"
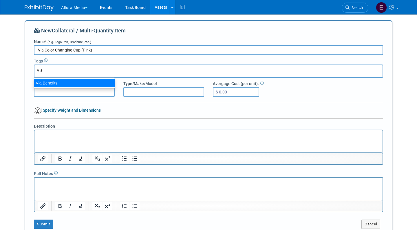
click at [74, 82] on div "Via Benefits" at bounding box center [74, 83] width 81 height 8
type input "Via Benefits"
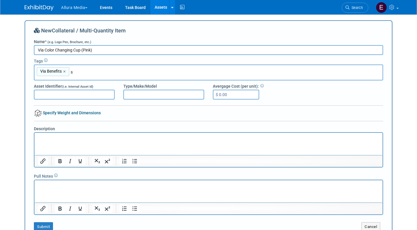
type input "sw"
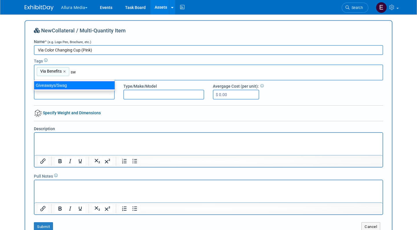
click at [81, 85] on div "Giveaways/Swag" at bounding box center [74, 85] width 81 height 8
type input "Via Benefits, Giveaways/Swag"
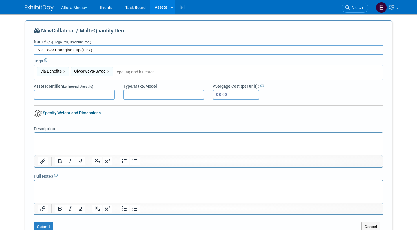
click at [56, 141] on html at bounding box center [208, 137] width 348 height 8
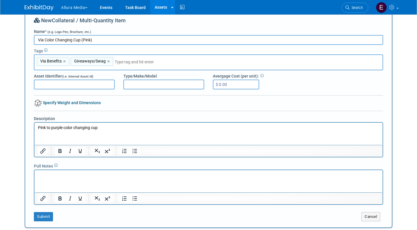
scroll to position [10, 0]
click at [45, 214] on button "Submit" at bounding box center [43, 216] width 19 height 9
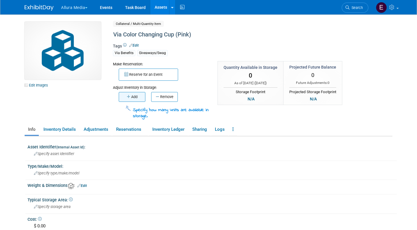
click at [134, 97] on button "Add" at bounding box center [132, 97] width 27 height 10
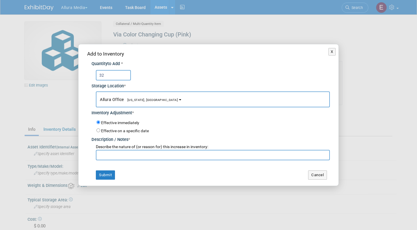
type input "32"
click at [137, 151] on input "text" at bounding box center [213, 155] width 234 height 10
type input "Initial Inventory"
click at [107, 171] on button "Submit" at bounding box center [105, 175] width 19 height 9
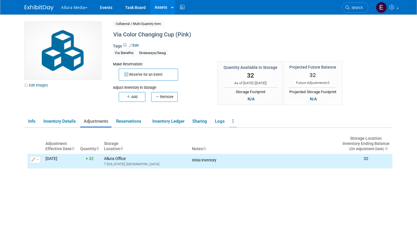
click at [236, 120] on link at bounding box center [233, 121] width 8 height 10
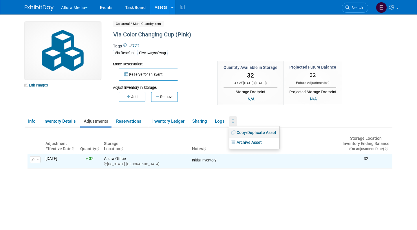
click at [251, 133] on link "Copy/Duplicate Asset" at bounding box center [254, 133] width 50 height 10
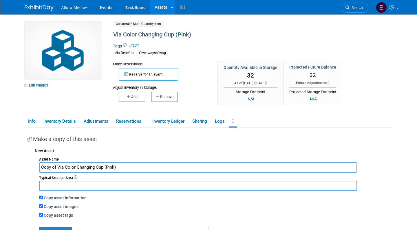
click at [251, 134] on div "Make a copy of this asset" at bounding box center [210, 139] width 365 height 11
drag, startPoint x: 57, startPoint y: 165, endPoint x: 25, endPoint y: 165, distance: 32.7
click at [25, 165] on div "Asset Identifier (Internal Asset Id) : Specify asset identifier Type/Make/Model…" at bounding box center [209, 200] width 368 height 145
click at [91, 166] on input "Via Color Changing Cup (Pink)" at bounding box center [198, 167] width 318 height 10
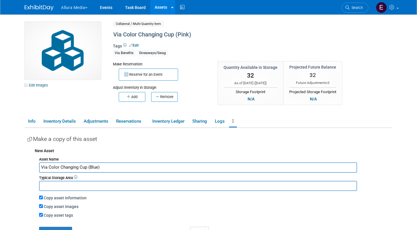
type input "Via Color Changing Cup (Blue)"
click at [28, 193] on div "New Asset Asset Name Via Color Changing Cup (Blue) Typical Storage Area Copy as…" at bounding box center [210, 190] width 365 height 91
click at [56, 227] on button "Create Copy" at bounding box center [55, 231] width 33 height 9
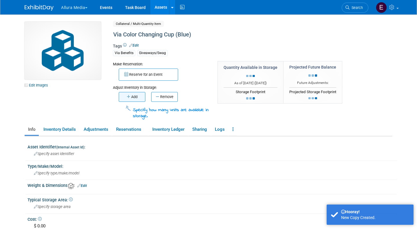
click at [129, 100] on button "Add" at bounding box center [132, 97] width 27 height 10
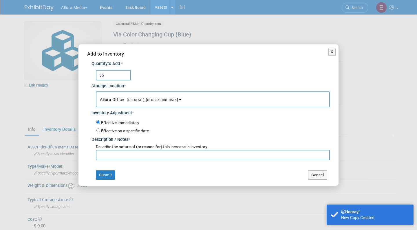
type input "35"
click at [125, 153] on input "text" at bounding box center [213, 155] width 234 height 10
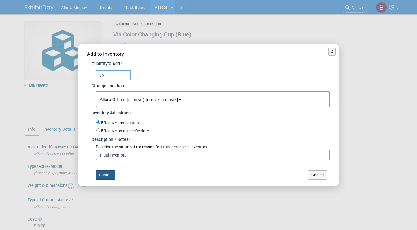
type input "initial inventory"
click at [109, 173] on button "Submit" at bounding box center [105, 175] width 19 height 9
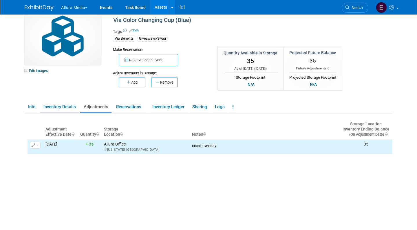
scroll to position [14, 0]
click at [30, 104] on link "Info" at bounding box center [32, 107] width 14 height 10
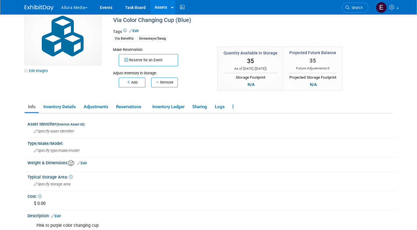
scroll to position [58, 0]
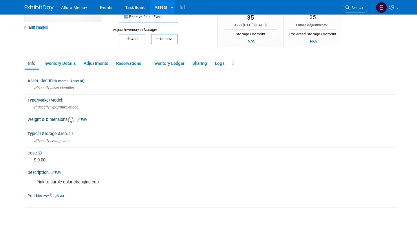
click at [60, 171] on link "Edit" at bounding box center [56, 173] width 10 height 4
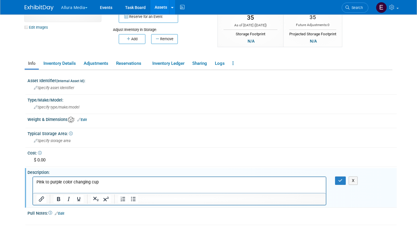
scroll to position [0, 0]
click at [52, 182] on p "Pink to purple color changing cup" at bounding box center [179, 182] width 286 height 6
click at [54, 182] on p "Pink to blue color changing cup" at bounding box center [179, 182] width 286 height 6
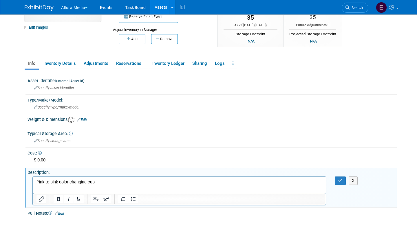
click at [39, 181] on p "Pink to pink color changing cup" at bounding box center [179, 182] width 286 height 6
click at [56, 182] on p "blue to pink color changing cup" at bounding box center [179, 182] width 286 height 6
click at [27, 187] on div "Description: Edit Pink to purple color changing cup X" at bounding box center [211, 187] width 372 height 39
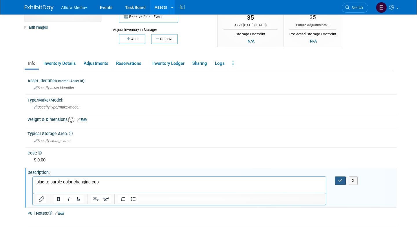
click at [342, 177] on button "button" at bounding box center [340, 181] width 11 height 8
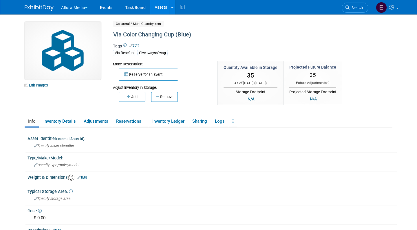
click at [161, 8] on link "Assets" at bounding box center [160, 7] width 21 height 14
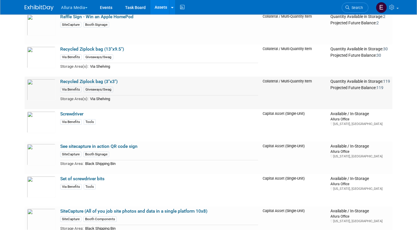
scroll to position [1734, 0]
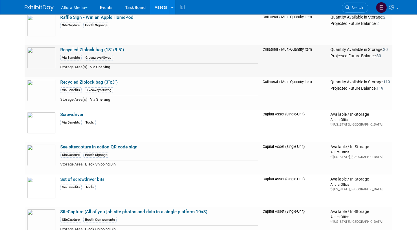
click at [101, 47] on link "Recycled Ziplock bag (13"x9.5")" at bounding box center [92, 49] width 64 height 5
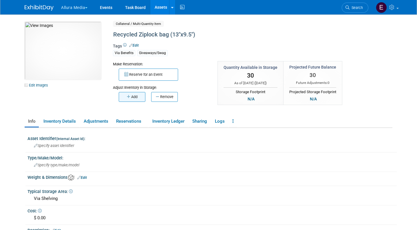
click at [133, 95] on button "Add" at bounding box center [132, 97] width 27 height 10
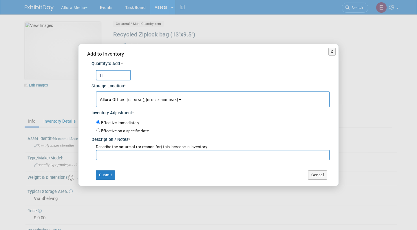
type input "11"
click at [128, 150] on input "text" at bounding box center [213, 155] width 234 height 10
type input "recount"
click at [108, 174] on button "Submit" at bounding box center [105, 175] width 19 height 9
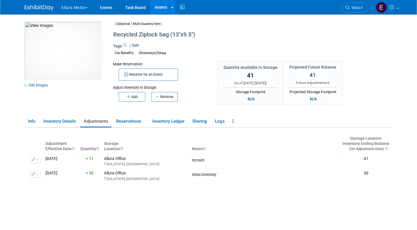
click at [157, 7] on link "Assets" at bounding box center [160, 7] width 21 height 14
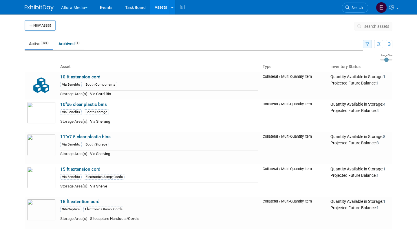
click at [367, 43] on icon "button" at bounding box center [367, 45] width 4 height 4
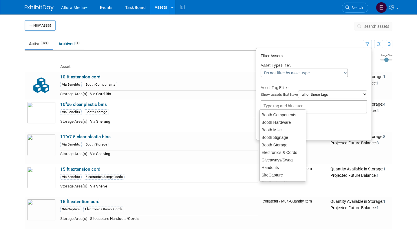
click at [311, 100] on div at bounding box center [314, 106] width 107 height 13
type input "via"
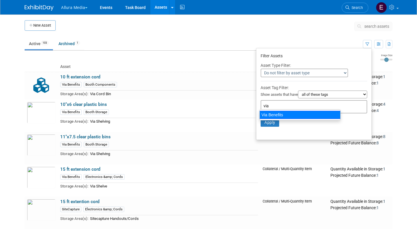
click at [277, 114] on div "Via Benefits" at bounding box center [299, 115] width 81 height 8
type input "Via Benefits"
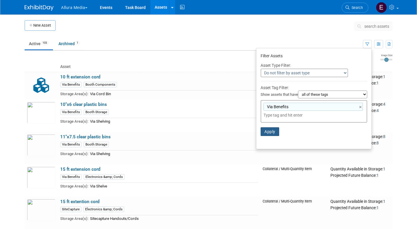
click at [274, 129] on button "Apply" at bounding box center [270, 131] width 19 height 9
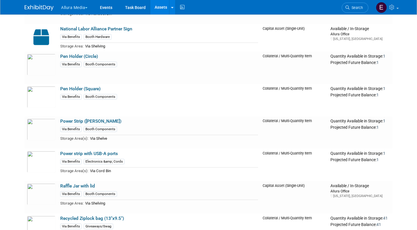
scroll to position [731, 0]
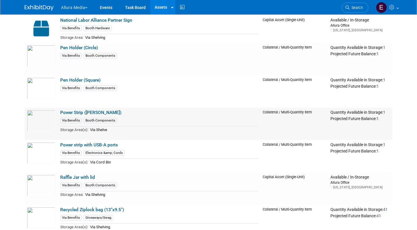
click at [93, 110] on link "Power Strip ([PERSON_NAME])" at bounding box center [90, 112] width 61 height 5
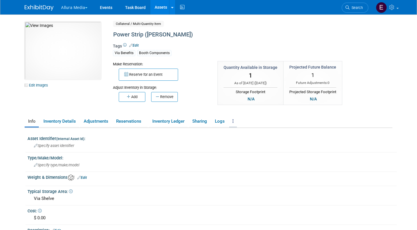
click at [232, 121] on link at bounding box center [233, 121] width 8 height 10
click at [248, 132] on link "Copy/Duplicate Asset" at bounding box center [254, 133] width 50 height 10
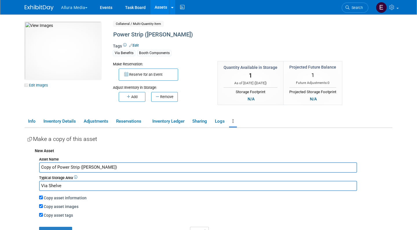
drag, startPoint x: 56, startPoint y: 165, endPoint x: 21, endPoint y: 160, distance: 35.6
click at [21, 160] on div "10048044-10729348-a1906c14-c2af-4319-9986-37094a30012b.jpg Edit Images Collater…" at bounding box center [208, 149] width 376 height 270
click at [78, 167] on input "Power Strip (Freeman)" at bounding box center [198, 167] width 318 height 10
type input "Power Strip with USB-A and USB-C ports"
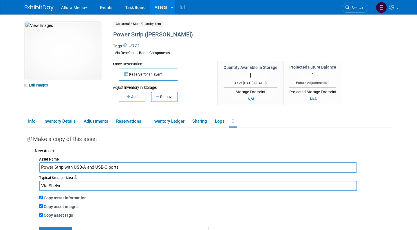
click at [40, 205] on input "Copy asset images" at bounding box center [41, 206] width 4 height 4
checkbox input "false"
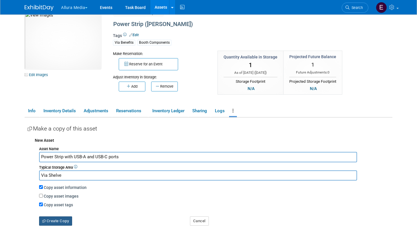
click at [58, 217] on button "Create Copy" at bounding box center [55, 221] width 33 height 9
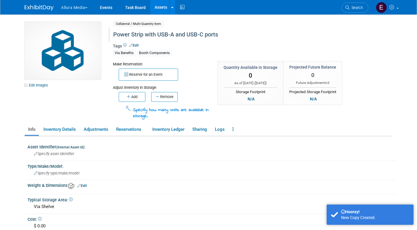
click at [149, 31] on div "Power Strip with USB-A and USB-C ports" at bounding box center [233, 35] width 244 height 10
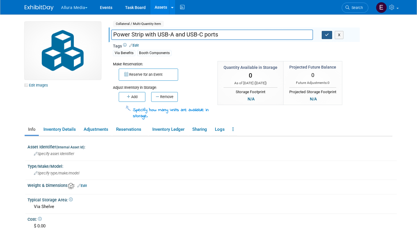
click at [328, 34] on icon "button" at bounding box center [327, 35] width 4 height 4
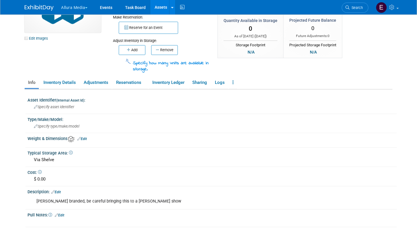
scroll to position [53, 0]
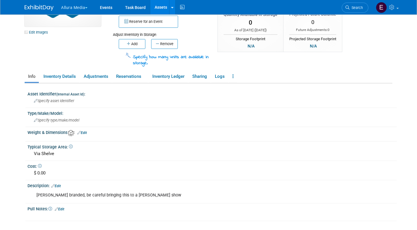
click at [78, 190] on div "[PERSON_NAME] branded, be careful bringing this to a [PERSON_NAME] show" at bounding box center [179, 196] width 294 height 12
click at [61, 184] on link "Edit" at bounding box center [56, 186] width 10 height 4
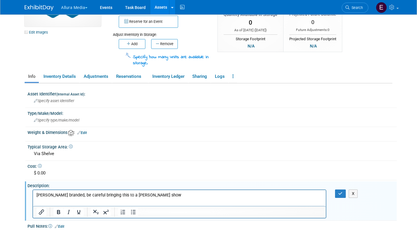
scroll to position [0, 0]
click at [337, 191] on button "button" at bounding box center [340, 194] width 11 height 8
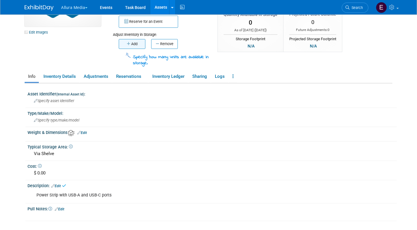
click at [129, 39] on button "Add" at bounding box center [132, 44] width 27 height 10
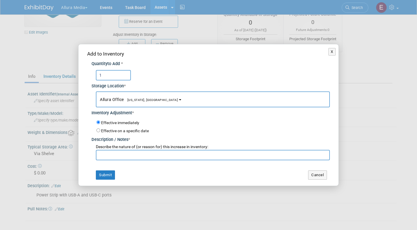
type input "1"
click at [146, 154] on input "text" at bounding box center [213, 155] width 234 height 10
type input "initial inventory"
click at [112, 173] on button "Submit" at bounding box center [105, 175] width 19 height 9
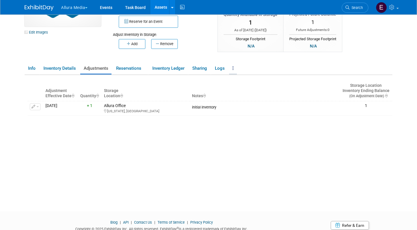
click at [235, 70] on link at bounding box center [233, 68] width 8 height 10
click at [246, 79] on link "Copy/Duplicate Asset" at bounding box center [254, 80] width 50 height 10
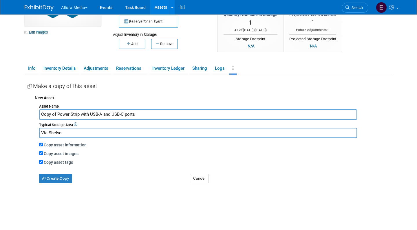
drag, startPoint x: 151, startPoint y: 114, endPoint x: 4, endPoint y: 114, distance: 146.5
click at [4, 114] on body "Allura Media Explore: My Workspaces 4 Go to Workspace:" at bounding box center [208, 62] width 417 height 230
type input "Swiffer Wet Pad"
click at [52, 174] on button "Create Copy" at bounding box center [55, 178] width 33 height 9
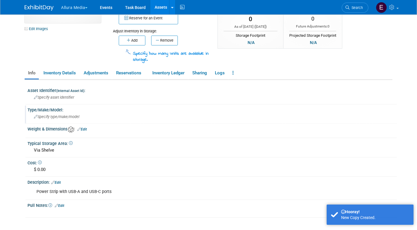
scroll to position [62, 0]
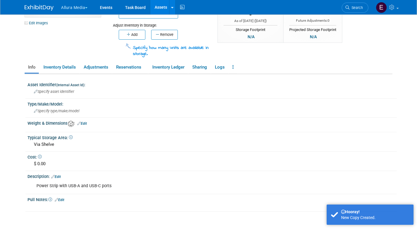
click at [59, 175] on link "Edit" at bounding box center [56, 177] width 10 height 4
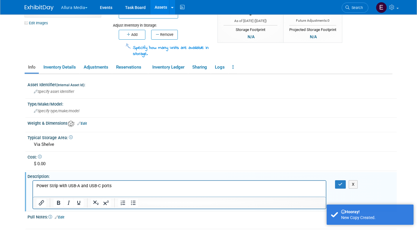
scroll to position [0, 0]
click at [71, 185] on p "Power Strip with USB-A and USB-C ports" at bounding box center [179, 186] width 286 height 6
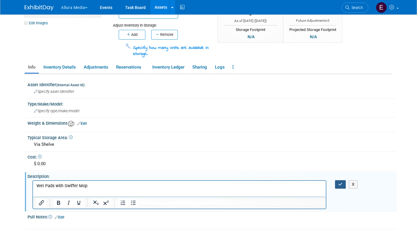
click at [338, 182] on icon "button" at bounding box center [340, 184] width 4 height 4
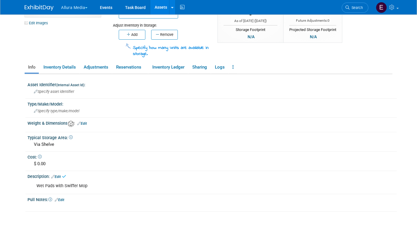
click at [64, 198] on link "Edit" at bounding box center [60, 200] width 10 height 4
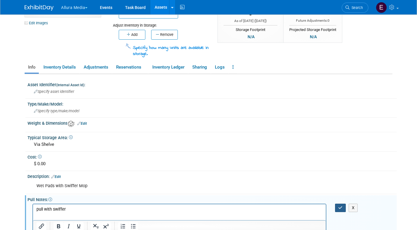
click at [340, 206] on icon "button" at bounding box center [340, 208] width 4 height 4
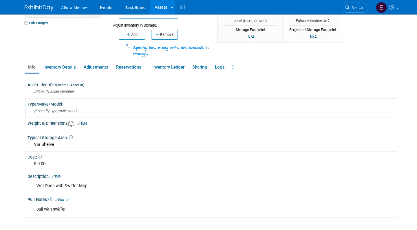
scroll to position [19, 0]
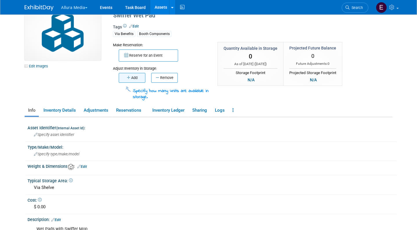
click at [136, 76] on button "Add" at bounding box center [132, 78] width 27 height 10
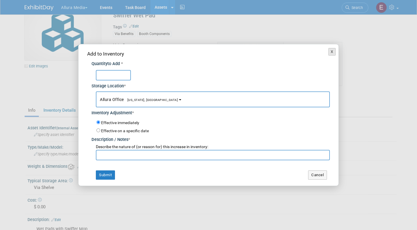
click at [332, 52] on button "X" at bounding box center [331, 52] width 7 height 8
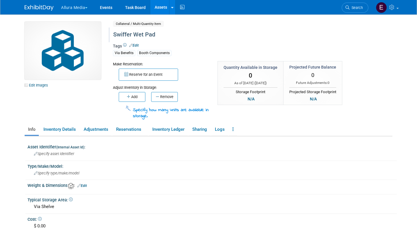
scroll to position [0, 0]
click at [158, 34] on div "Swiffer Wet Pad" at bounding box center [233, 35] width 244 height 10
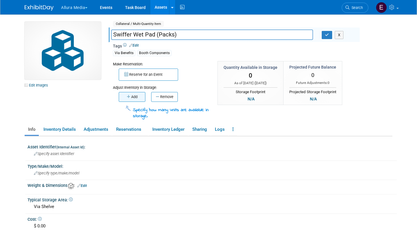
type input "Swiffer Wet Pad (Packs)"
click at [129, 97] on icon "button" at bounding box center [129, 97] width 4 height 4
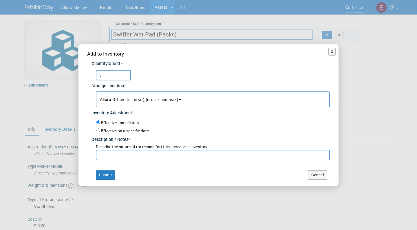
type input "3"
click at [111, 153] on input "text" at bounding box center [213, 155] width 234 height 10
type input "initial inventory"
click at [108, 171] on button "Submit" at bounding box center [105, 175] width 19 height 9
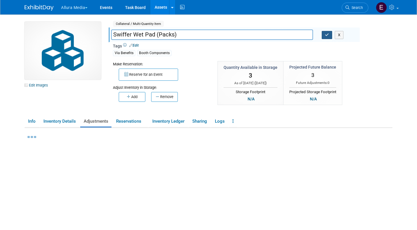
click at [326, 35] on icon "button" at bounding box center [327, 35] width 4 height 4
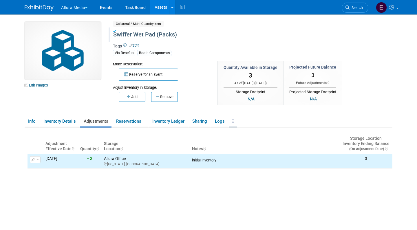
click at [233, 123] on link at bounding box center [233, 121] width 8 height 10
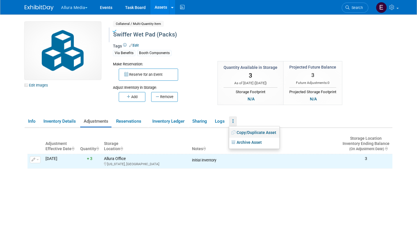
click at [243, 133] on link "Copy/Duplicate Asset" at bounding box center [254, 133] width 50 height 10
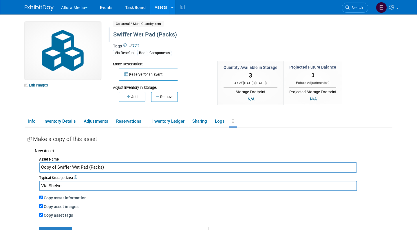
drag, startPoint x: 57, startPoint y: 166, endPoint x: 12, endPoint y: 166, distance: 45.2
click at [12, 166] on body "Allura Media Explore: My Workspaces 4 Go to Workspace:" at bounding box center [208, 115] width 417 height 230
click at [59, 165] on input "Swiffer Wet Pad (Packs)" at bounding box center [198, 167] width 318 height 10
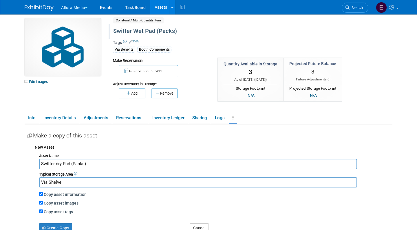
scroll to position [5, 0]
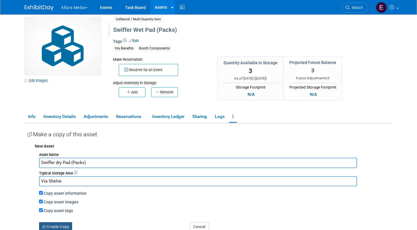
type input "Swiffer dry Pad (Packs)"
click at [61, 223] on button "Create Copy" at bounding box center [55, 226] width 33 height 9
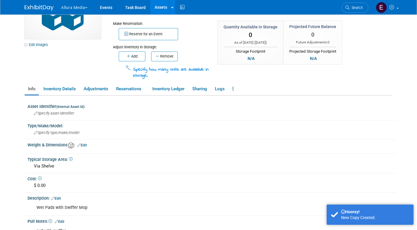
click at [61, 197] on link "Edit" at bounding box center [56, 199] width 10 height 4
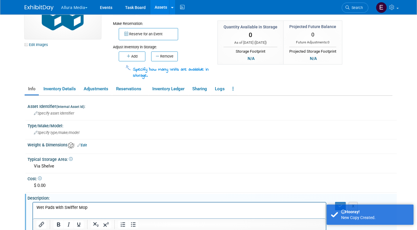
click at [41, 207] on p "Wet Pads with Swiffer Mop" at bounding box center [179, 208] width 286 height 6
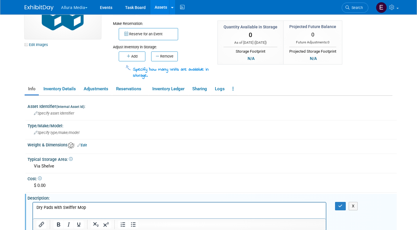
drag, startPoint x: 31, startPoint y: 203, endPoint x: 10, endPoint y: 197, distance: 22.2
click at [10, 190] on html "Allura Media Explore: My Workspaces 4 Go to Workspace:" at bounding box center [208, 74] width 417 height 230
click at [340, 204] on icon "button" at bounding box center [340, 206] width 4 height 4
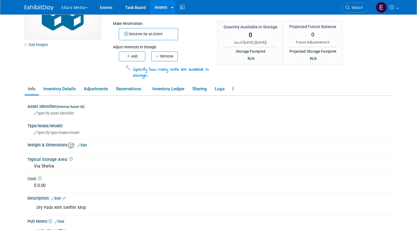
click at [140, 63] on td "Specify how many units are available in storage." at bounding box center [170, 71] width 78 height 16
click at [136, 57] on button "Add" at bounding box center [132, 57] width 27 height 10
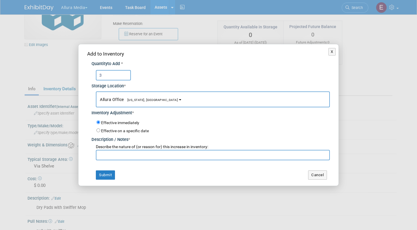
type input "3"
click at [155, 155] on input "text" at bounding box center [213, 155] width 234 height 10
type input "initial inventory"
click at [107, 172] on button "Submit" at bounding box center [105, 175] width 19 height 9
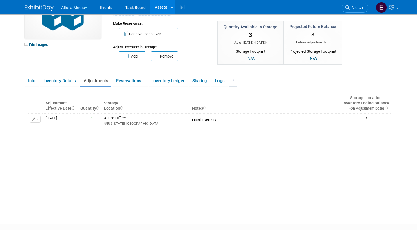
click at [237, 82] on link at bounding box center [233, 81] width 8 height 10
click at [245, 91] on link "Copy/Duplicate Asset" at bounding box center [254, 92] width 50 height 10
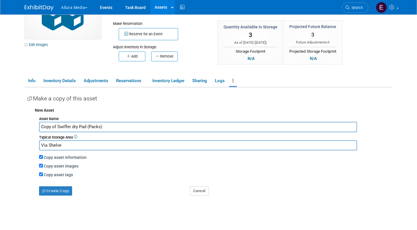
click at [116, 125] on input "Copy of Swiffer dry Pad (Packs)" at bounding box center [198, 127] width 318 height 10
type input "Name Tags"
click at [102, 143] on input "Via Shelve" at bounding box center [198, 145] width 318 height 10
click at [54, 188] on button "Create Copy" at bounding box center [55, 190] width 33 height 9
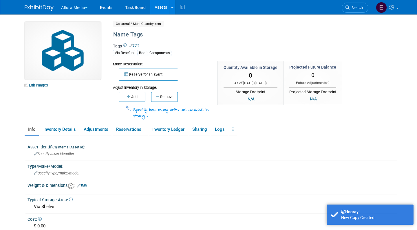
click at [136, 45] on link "Edit" at bounding box center [134, 45] width 10 height 4
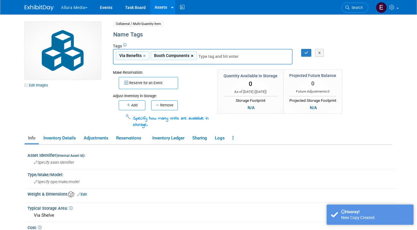
click at [191, 54] on link "×" at bounding box center [193, 56] width 4 height 7
type input "Via Benefits"
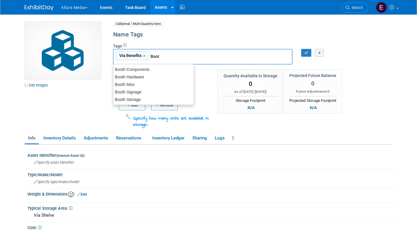
type input "Booth"
click at [164, 85] on div "Booth Misc" at bounding box center [153, 84] width 81 height 8
type input "Via Benefits, Booth Misc"
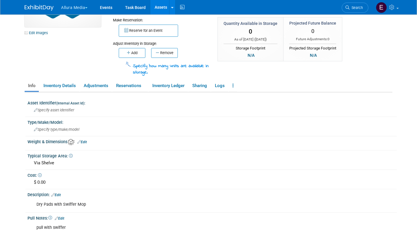
scroll to position [56, 0]
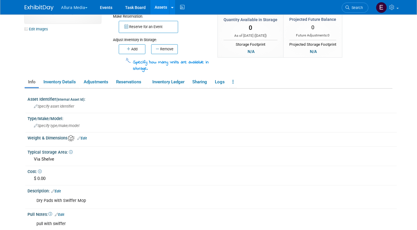
click at [59, 189] on link "Edit" at bounding box center [56, 191] width 10 height 4
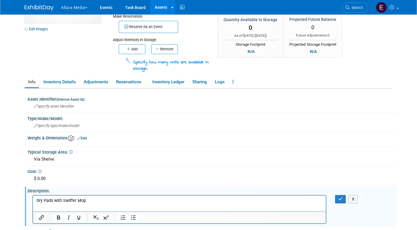
scroll to position [0, 0]
click at [73, 201] on p "Dry Pads with Swiffer Mop" at bounding box center [179, 201] width 286 height 6
click at [334, 195] on div "X" at bounding box center [346, 199] width 30 height 8
click at [338, 197] on icon "button" at bounding box center [340, 199] width 4 height 4
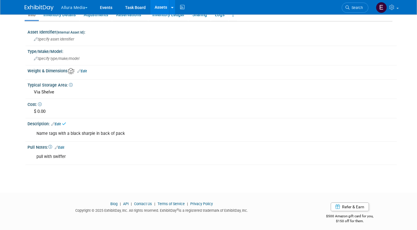
scroll to position [123, 0]
click at [64, 146] on link "Edit" at bounding box center [60, 148] width 10 height 4
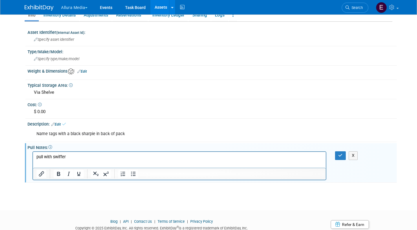
scroll to position [0, 0]
click at [67, 158] on p "pull with swiffer" at bounding box center [179, 157] width 286 height 6
click at [339, 153] on icon "button" at bounding box center [340, 155] width 4 height 4
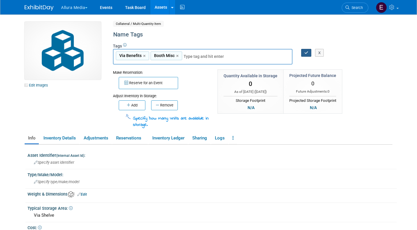
click at [304, 50] on button "button" at bounding box center [306, 53] width 10 height 8
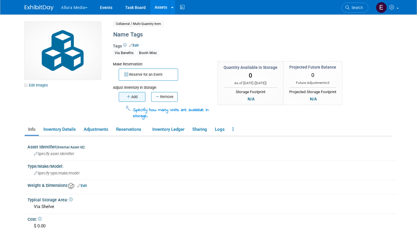
click at [133, 96] on button "Add" at bounding box center [132, 97] width 27 height 10
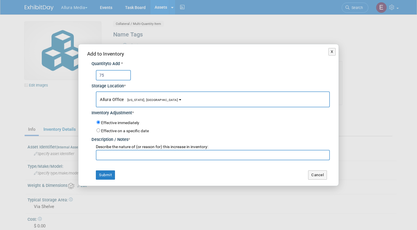
type input "75"
click at [129, 154] on input "text" at bounding box center [213, 155] width 234 height 10
type input "Initial inventory"
click at [109, 173] on button "Submit" at bounding box center [105, 175] width 19 height 9
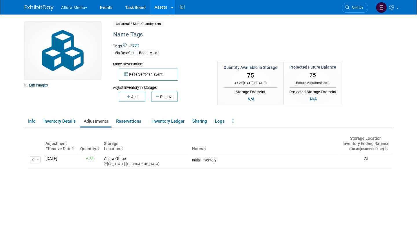
click at [165, 9] on link "Assets" at bounding box center [160, 7] width 21 height 14
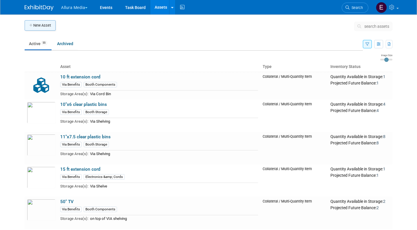
click at [40, 27] on button "New Asset" at bounding box center [40, 25] width 31 height 10
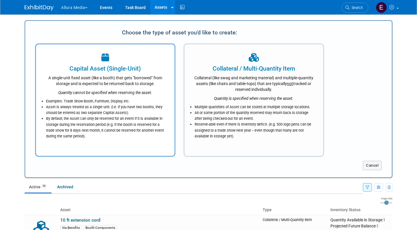
click at [102, 84] on div "A single-unit fixed asset (like a booth) that gets "borrowed" from storage and …" at bounding box center [105, 80] width 124 height 14
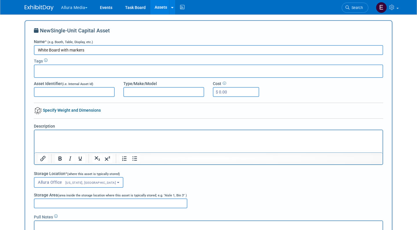
type input "White Board with markers"
click at [85, 71] on div at bounding box center [208, 71] width 349 height 13
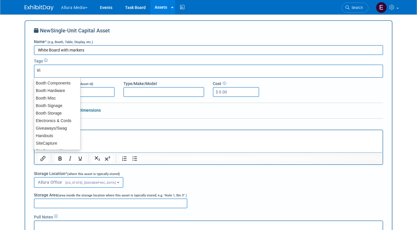
type input "Via"
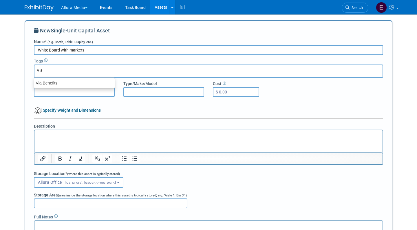
click at [77, 80] on div "Via Benefits" at bounding box center [74, 83] width 80 height 8
type input "Via Benefits"
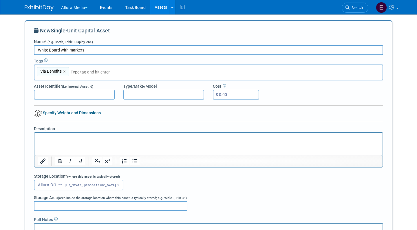
click at [77, 84] on label "Asset Identifier (i.e. Internal Asset Id)" at bounding box center [63, 86] width 59 height 6
click at [77, 90] on input "Asset Identifier (i.e. Internal Asset Id)" at bounding box center [74, 95] width 81 height 10
click at [84, 67] on div "Via Benefits Via Benefits ×" at bounding box center [208, 73] width 349 height 16
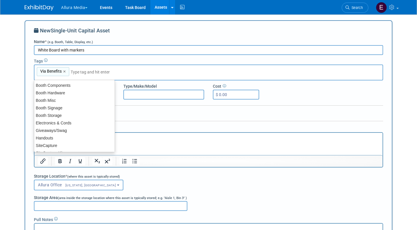
type input "b"
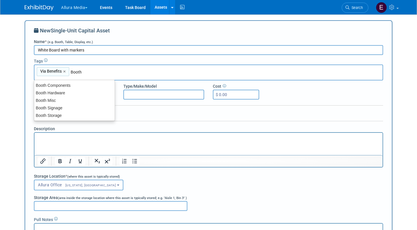
type input "Booth c"
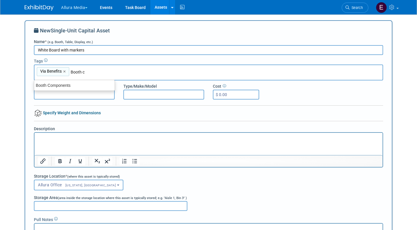
type input "Via Benefits, Booth c"
click at [90, 70] on link "×" at bounding box center [91, 71] width 4 height 7
type input "Via Benefits"
type input "Booth Components"
type input "Via Benefits, Booth Components"
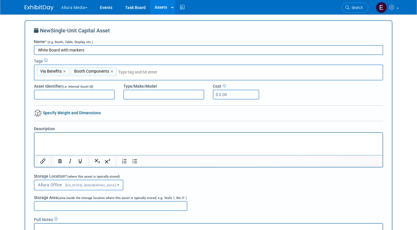
click at [57, 141] on html at bounding box center [208, 137] width 348 height 8
click at [72, 138] on p "White board with Green, pink, blue, and black markers" at bounding box center [208, 138] width 341 height 6
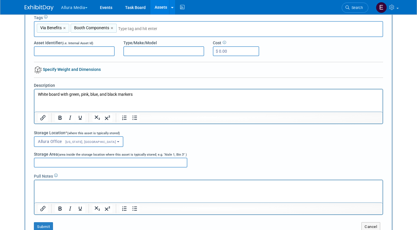
scroll to position [44, 0]
click at [75, 162] on input "Storage Area (area inside the storage location where this asset is typically st…" at bounding box center [110, 162] width 153 height 10
type input "A"
click at [19, 186] on html "Allura Media Explore: My Workspaces 4 Go to Workspace: Allura Media EmpiRX Heal…" at bounding box center [208, 71] width 417 height 230
click at [50, 161] on input "Via SHelving" at bounding box center [110, 162] width 153 height 10
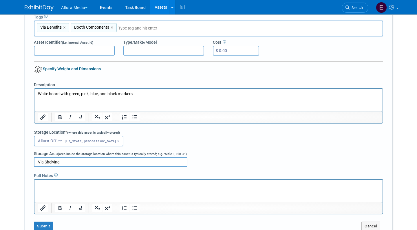
type input "Via Shelving"
click at [52, 188] on html at bounding box center [208, 184] width 348 height 8
click at [44, 225] on button "Submit" at bounding box center [43, 226] width 19 height 9
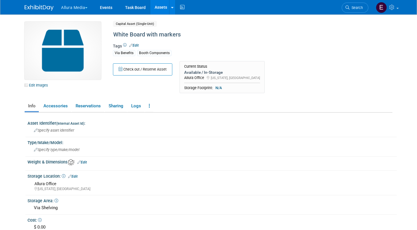
click at [164, 8] on link "Assets" at bounding box center [160, 7] width 21 height 14
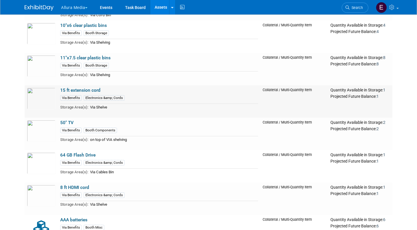
click at [69, 88] on link "15 ft extension cord" at bounding box center [80, 90] width 40 height 5
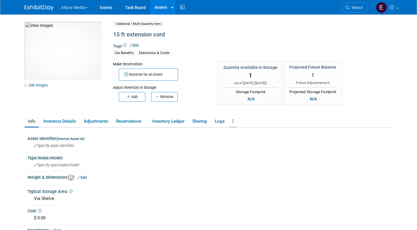
click at [233, 122] on link at bounding box center [233, 121] width 8 height 10
click at [241, 132] on link "Copy/Duplicate Asset" at bounding box center [254, 133] width 50 height 10
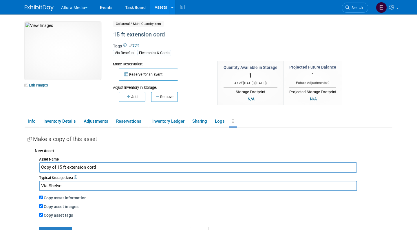
drag, startPoint x: 58, startPoint y: 165, endPoint x: 30, endPoint y: 165, distance: 27.8
click at [30, 165] on div "New Asset Asset Name Copy of 15 ft extension cord Typical Storage Area Via Shel…" at bounding box center [210, 190] width 365 height 91
click at [45, 166] on input "15 ft extension cord" at bounding box center [198, 167] width 318 height 10
type input "10 ft extension cord"
click at [39, 204] on input "Copy asset images" at bounding box center [41, 206] width 4 height 4
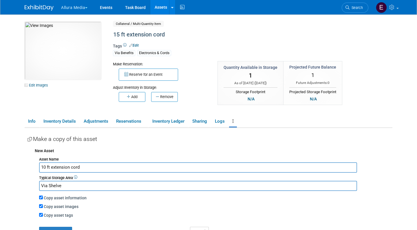
checkbox input "false"
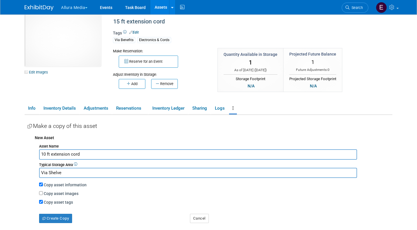
scroll to position [14, 0]
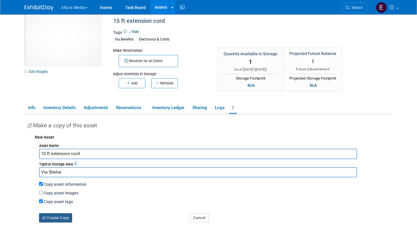
click at [50, 215] on button "Create Copy" at bounding box center [55, 217] width 33 height 9
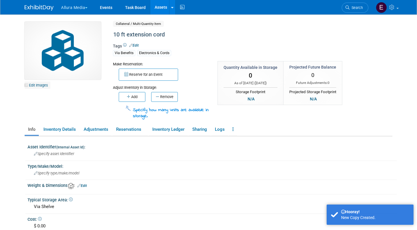
click at [41, 86] on link "Edit Images" at bounding box center [38, 85] width 26 height 7
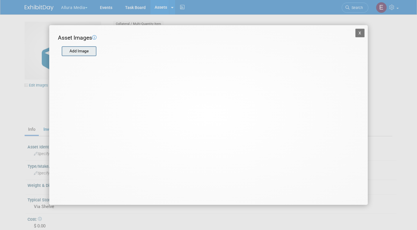
click at [75, 50] on input "file" at bounding box center [61, 51] width 69 height 9
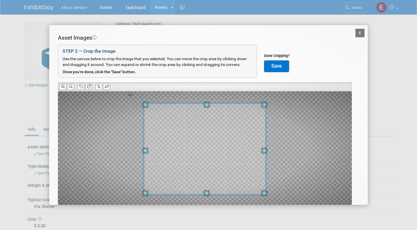
click at [89, 86] on icon at bounding box center [89, 87] width 4 height 4
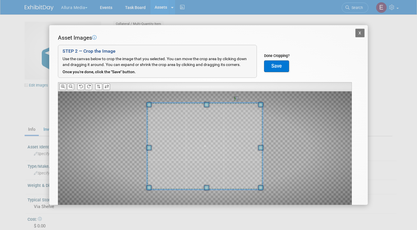
click at [208, 188] on span at bounding box center [206, 187] width 5 height 5
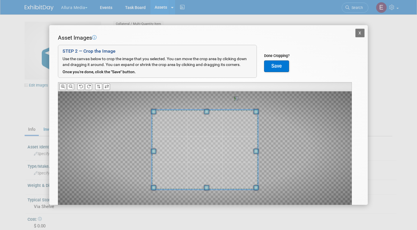
click at [208, 110] on span at bounding box center [206, 111] width 5 height 5
click at [284, 63] on button "Save" at bounding box center [276, 67] width 25 height 12
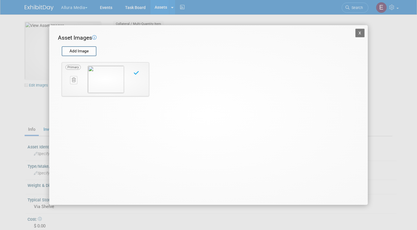
click at [359, 35] on button "X" at bounding box center [359, 33] width 9 height 9
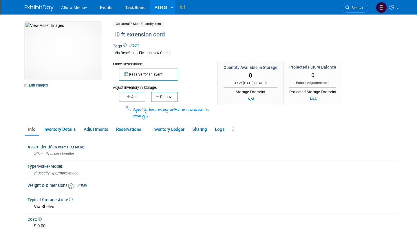
click at [159, 8] on link "Assets" at bounding box center [160, 7] width 21 height 14
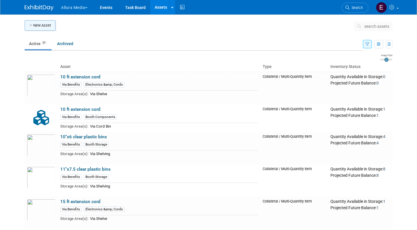
click at [42, 24] on button "New Asset" at bounding box center [40, 25] width 31 height 10
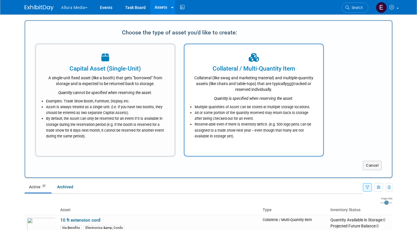
click at [218, 80] on div "Collateral (like swag and marketing material) and multiple-quantity assets (lik…" at bounding box center [254, 82] width 124 height 19
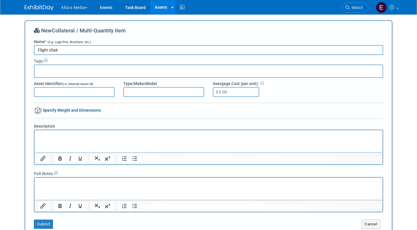
type input "Flight chair"
click at [79, 70] on input "text" at bounding box center [60, 70] width 46 height 6
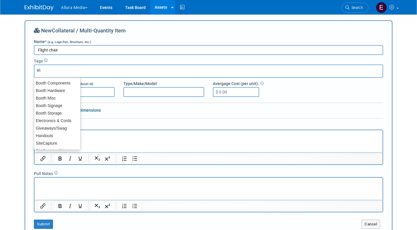
type input "Via"
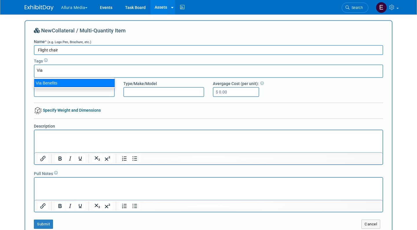
click at [68, 87] on div "Via Benefits" at bounding box center [74, 83] width 81 height 8
type input "Via Benefits"
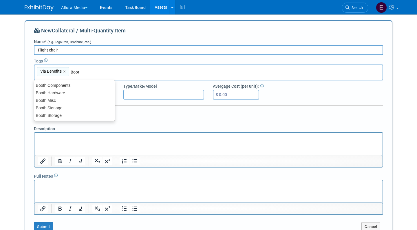
type input "Booth"
click at [81, 86] on div "Booth Components" at bounding box center [74, 85] width 81 height 8
type input "Via Benefits, Booth Components"
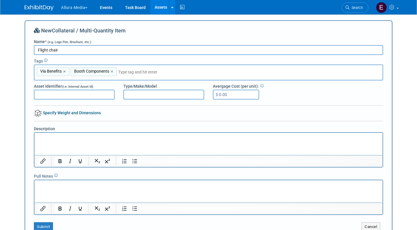
click at [66, 140] on p "Rich Text Area. Press ALT-0 for help." at bounding box center [208, 138] width 341 height 6
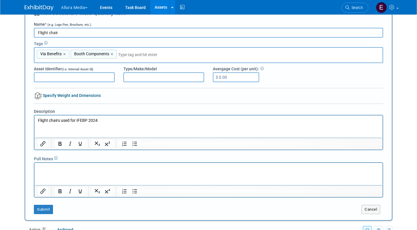
scroll to position [18, 0]
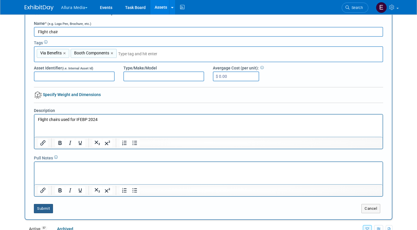
click at [43, 209] on button "Submit" at bounding box center [43, 208] width 19 height 9
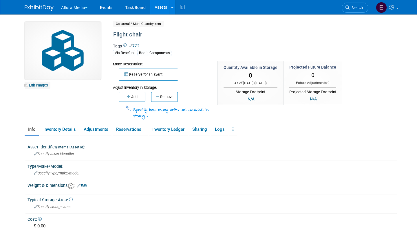
click at [43, 83] on link "Edit Images" at bounding box center [38, 85] width 26 height 7
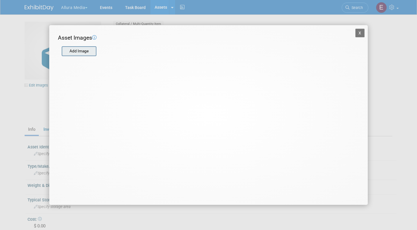
click at [76, 53] on input "file" at bounding box center [61, 51] width 69 height 9
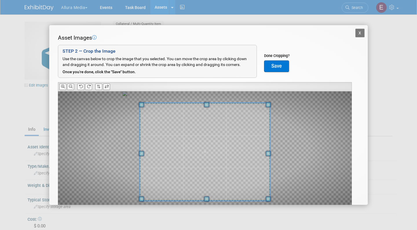
click at [205, 199] on span at bounding box center [206, 199] width 5 height 5
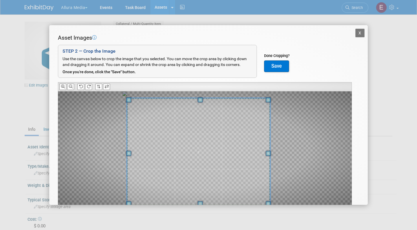
click at [128, 153] on span at bounding box center [128, 153] width 5 height 5
click at [278, 154] on div at bounding box center [205, 148] width 294 height 115
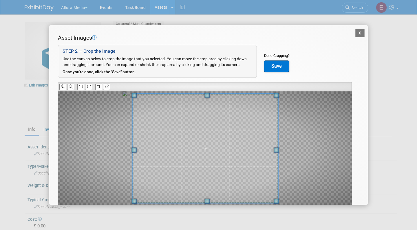
click at [251, 144] on span at bounding box center [206, 148] width 146 height 109
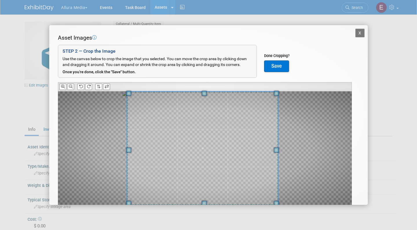
click at [129, 150] on span at bounding box center [128, 150] width 5 height 5
click at [273, 66] on button "Save" at bounding box center [276, 67] width 25 height 12
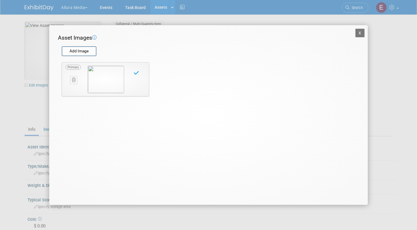
click at [359, 34] on button "X" at bounding box center [359, 33] width 9 height 9
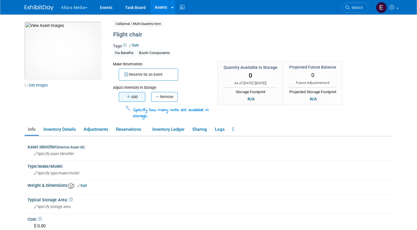
click at [127, 98] on button "Add" at bounding box center [132, 97] width 27 height 10
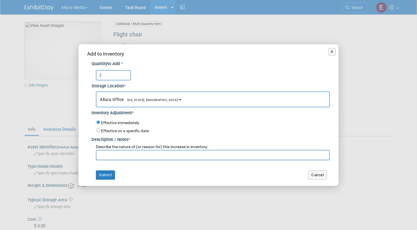
type input "2"
click at [121, 151] on input "text" at bounding box center [213, 155] width 234 height 10
type input "initial inventory"
click at [102, 173] on button "Submit" at bounding box center [105, 175] width 19 height 9
